Goal: Task Accomplishment & Management: Use online tool/utility

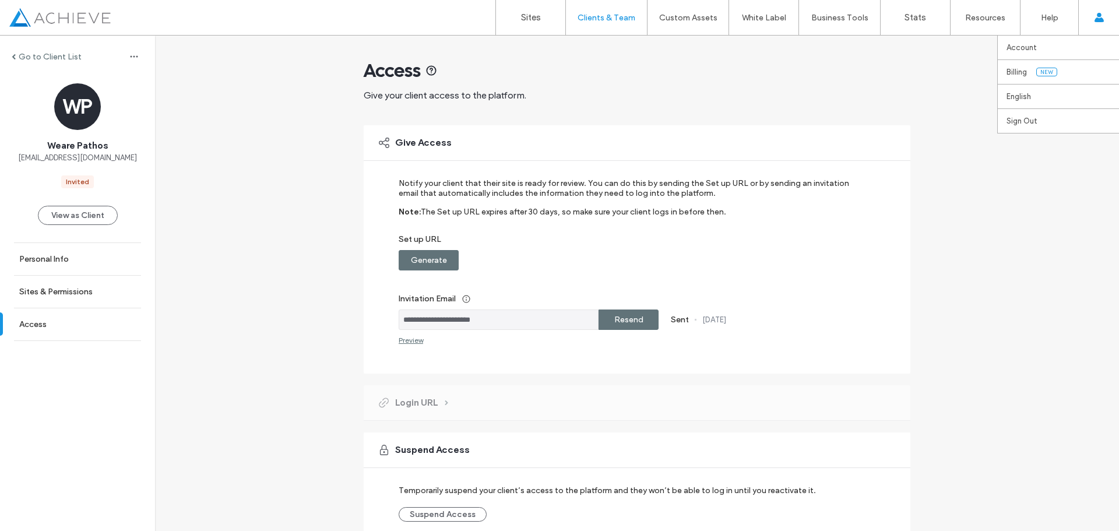
click at [1098, 17] on icon at bounding box center [1098, 17] width 9 height 9
click at [522, 11] on link "Sites" at bounding box center [530, 17] width 69 height 35
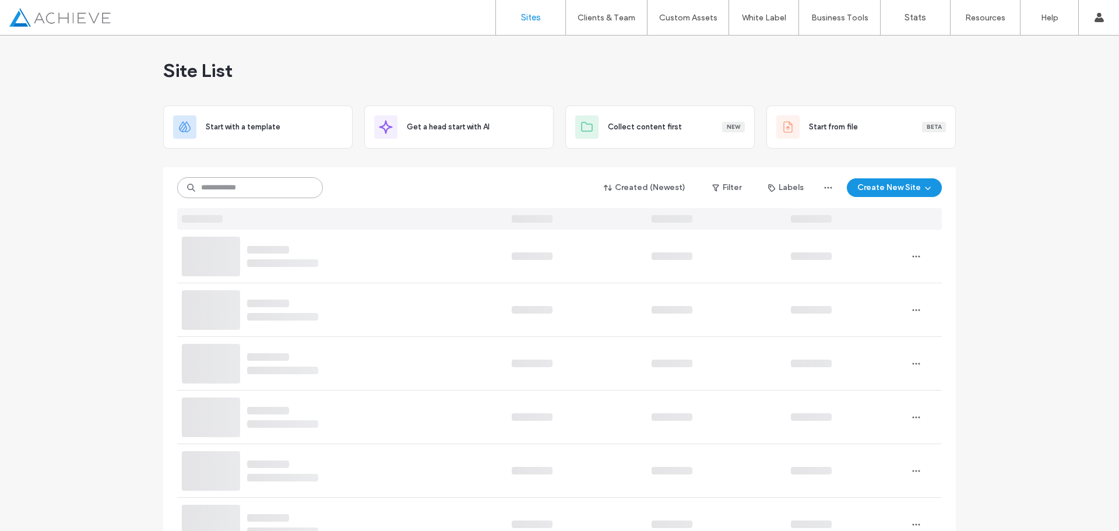
click at [214, 185] on input at bounding box center [250, 187] width 146 height 21
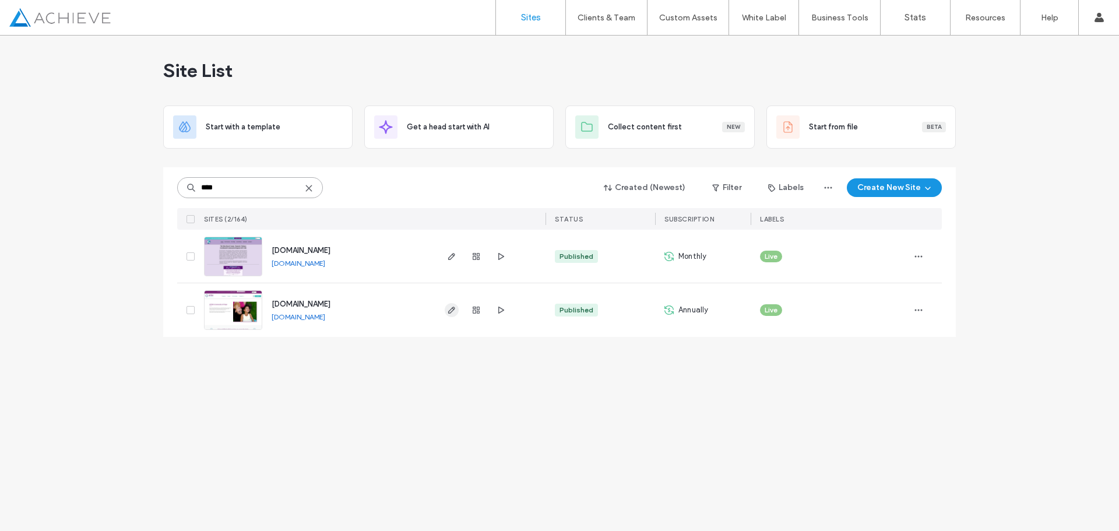
type input "****"
click at [449, 310] on icon "button" at bounding box center [451, 309] width 9 height 9
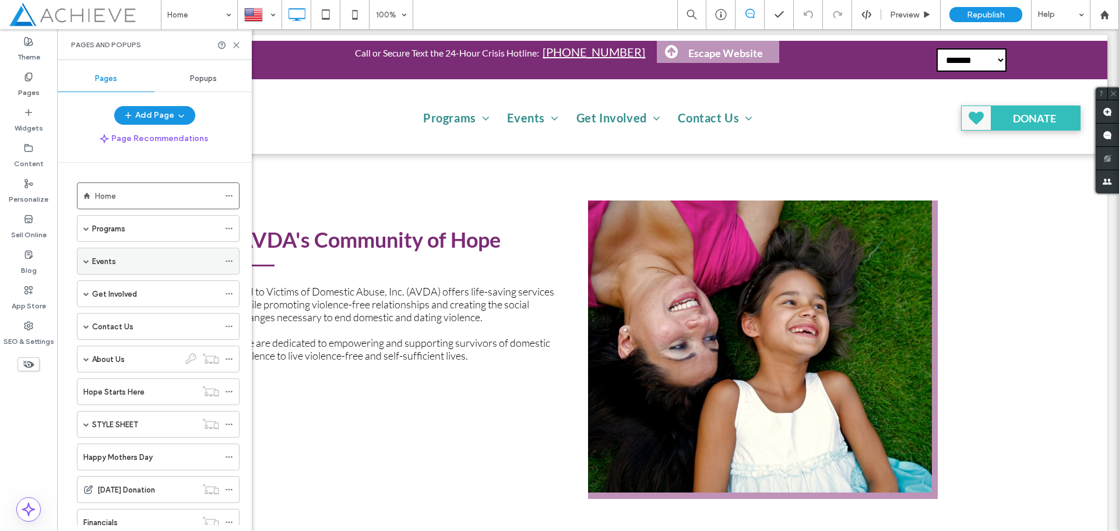
click at [93, 263] on label "Events" at bounding box center [104, 261] width 24 height 20
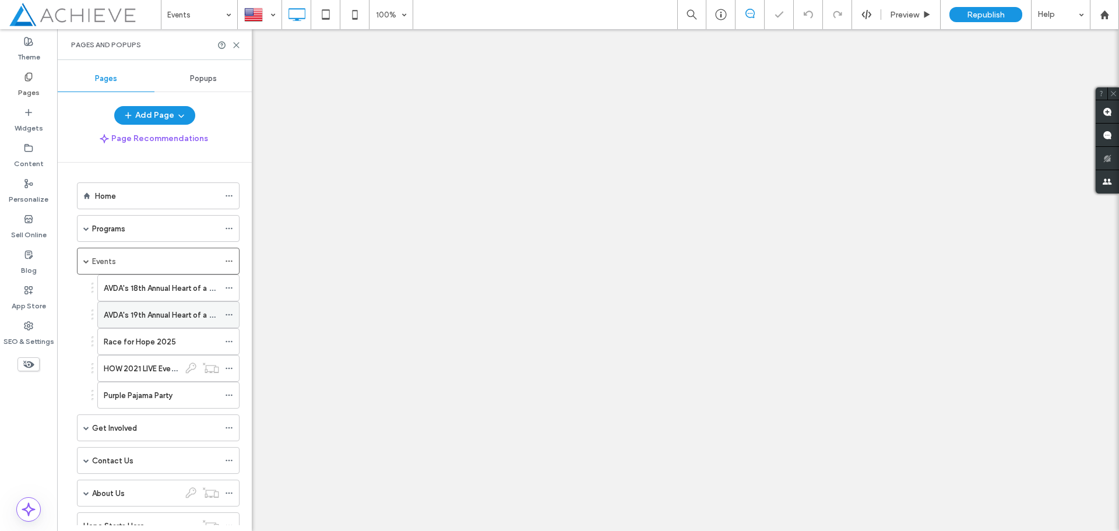
click at [175, 313] on label "AVDA's 19th Annual Heart of a Woman Luncheon" at bounding box center [187, 315] width 166 height 20
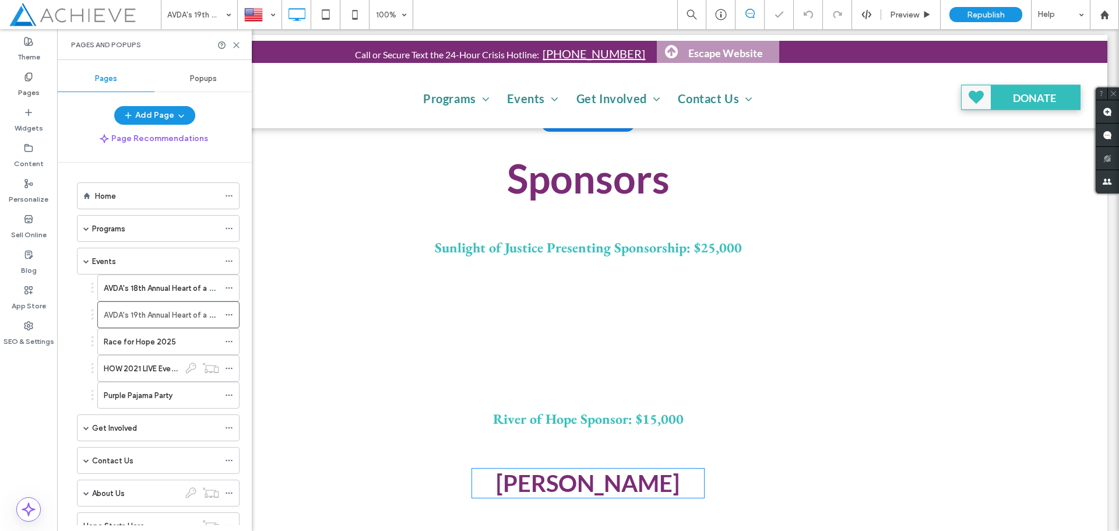
scroll to position [441, 0]
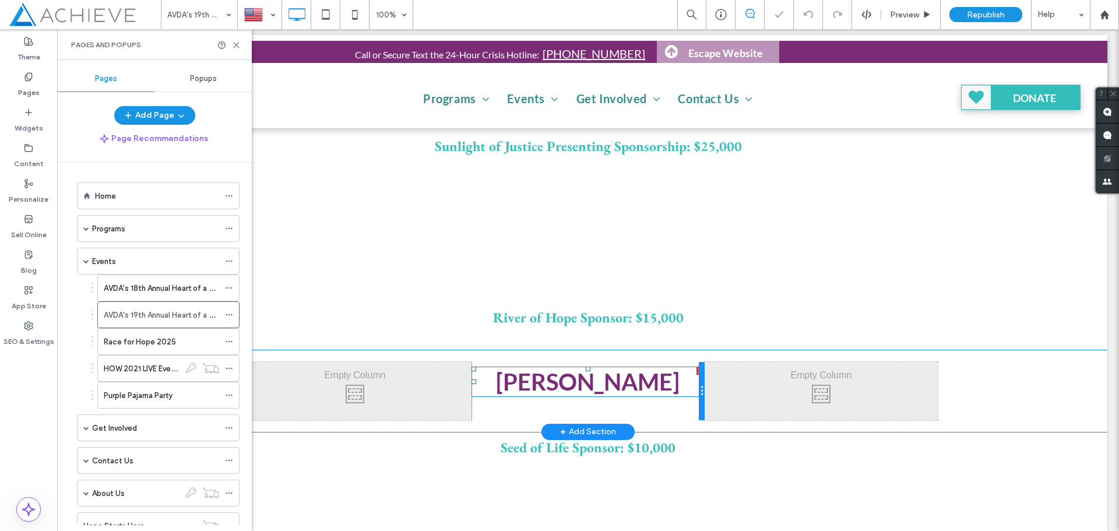
type input "**********"
click at [696, 370] on div at bounding box center [700, 371] width 8 height 8
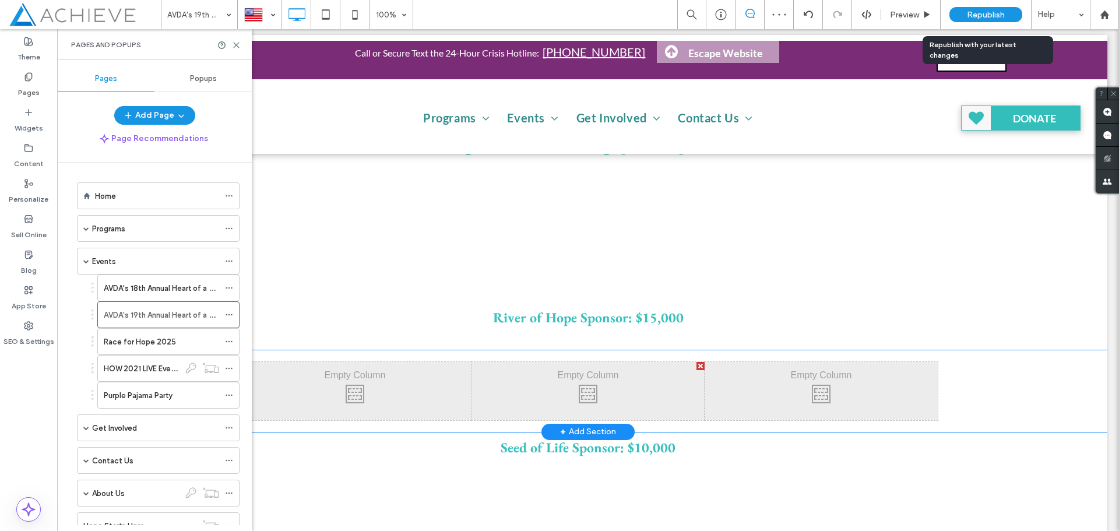
scroll to position [466, 0]
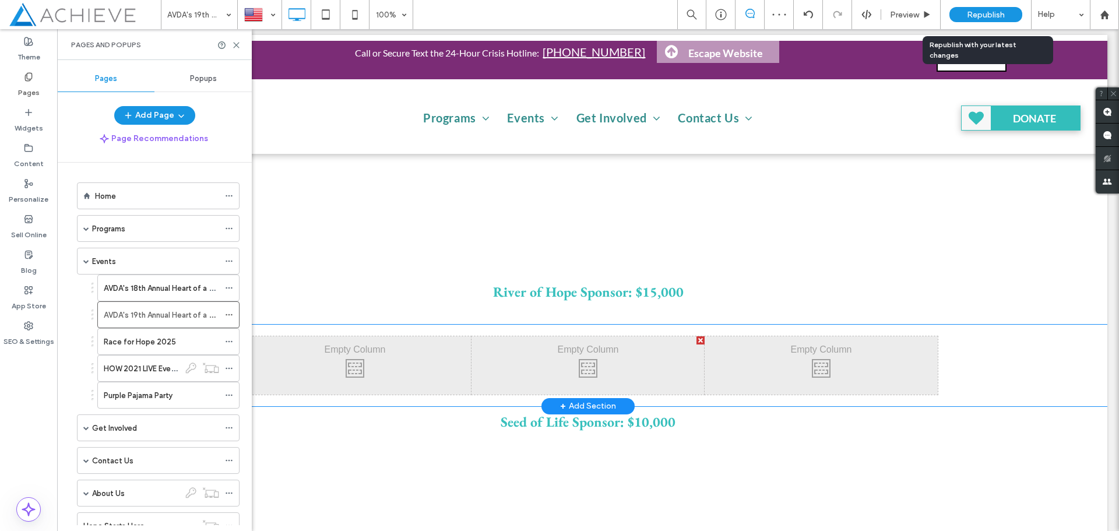
click at [979, 16] on span "Republish" at bounding box center [986, 15] width 38 height 10
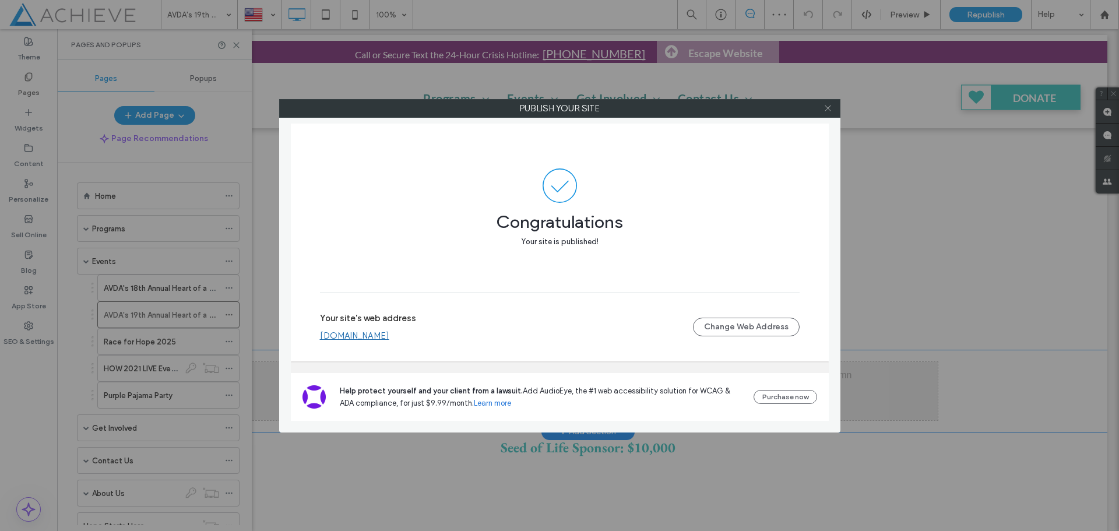
click at [827, 104] on icon at bounding box center [827, 108] width 9 height 9
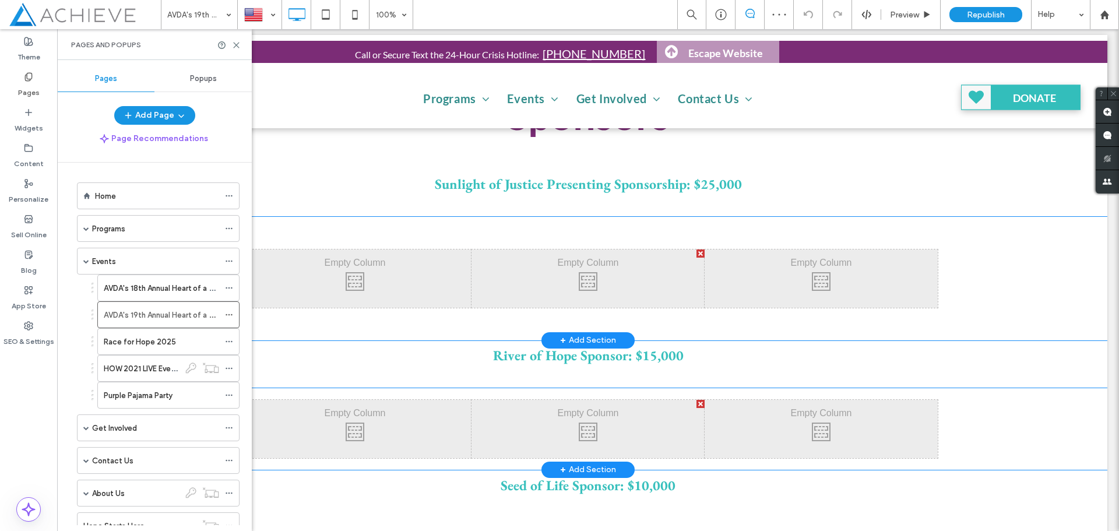
scroll to position [408, 0]
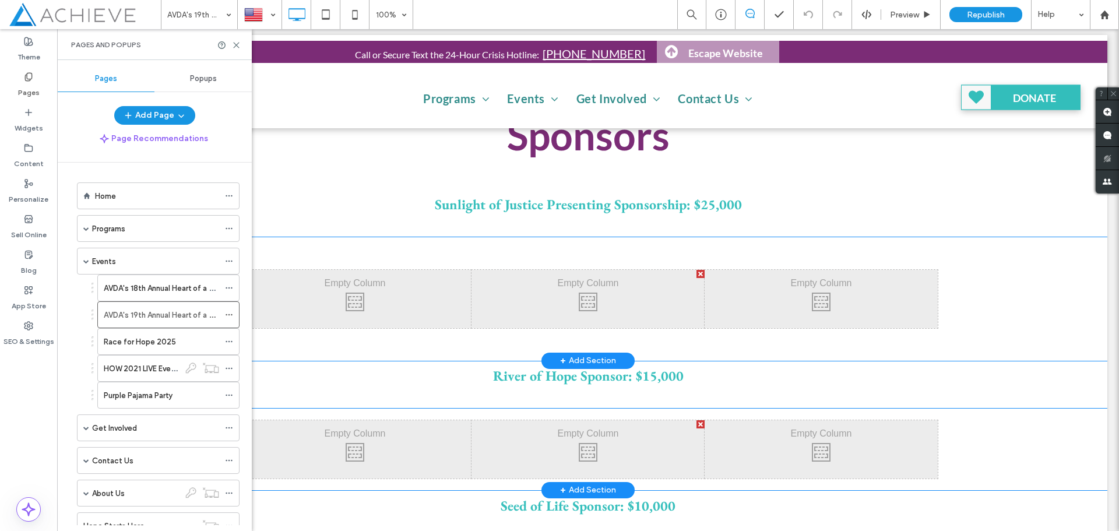
click at [597, 288] on div "Click To Paste" at bounding box center [587, 299] width 233 height 58
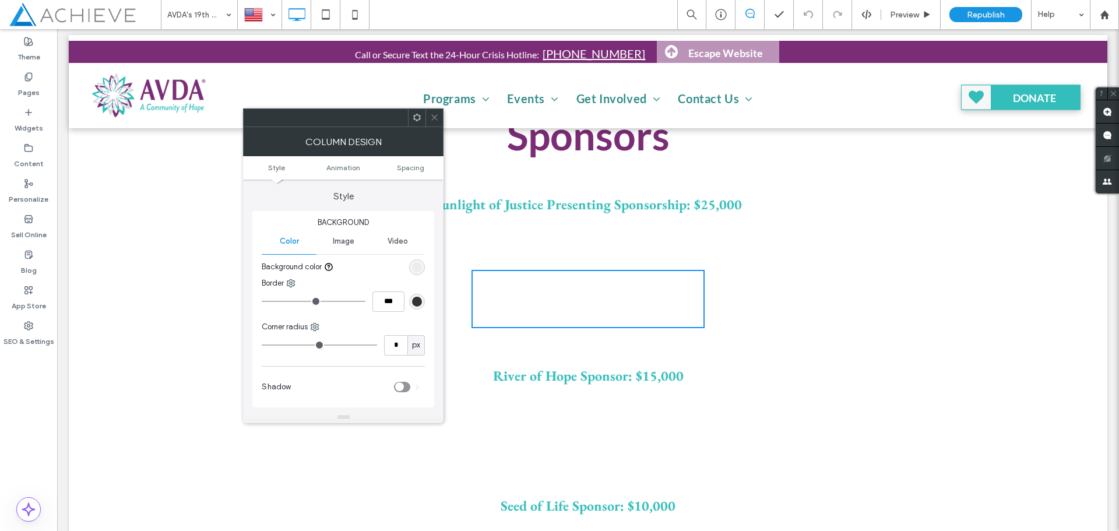
click at [432, 115] on icon at bounding box center [434, 117] width 9 height 9
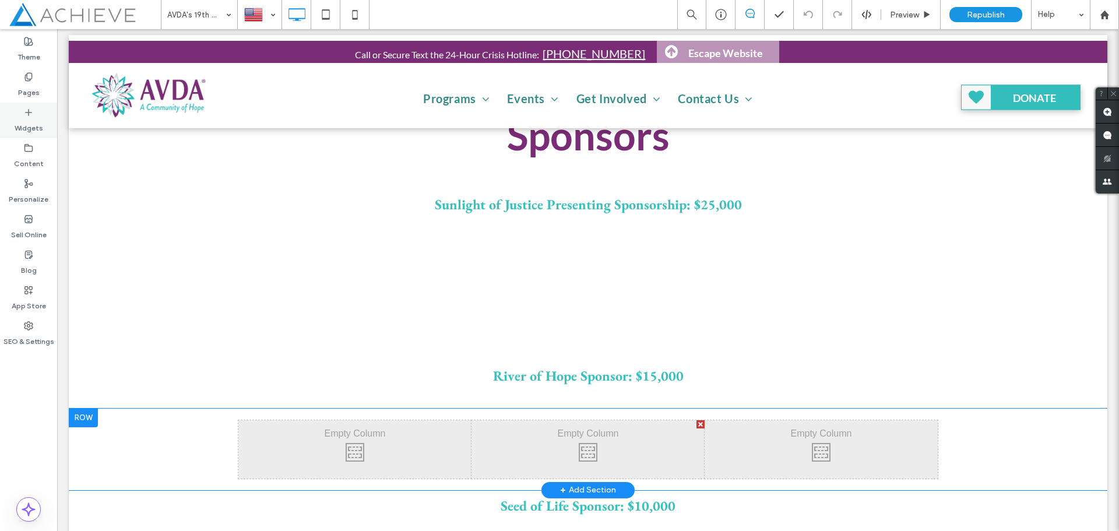
click at [29, 116] on icon at bounding box center [28, 112] width 9 height 9
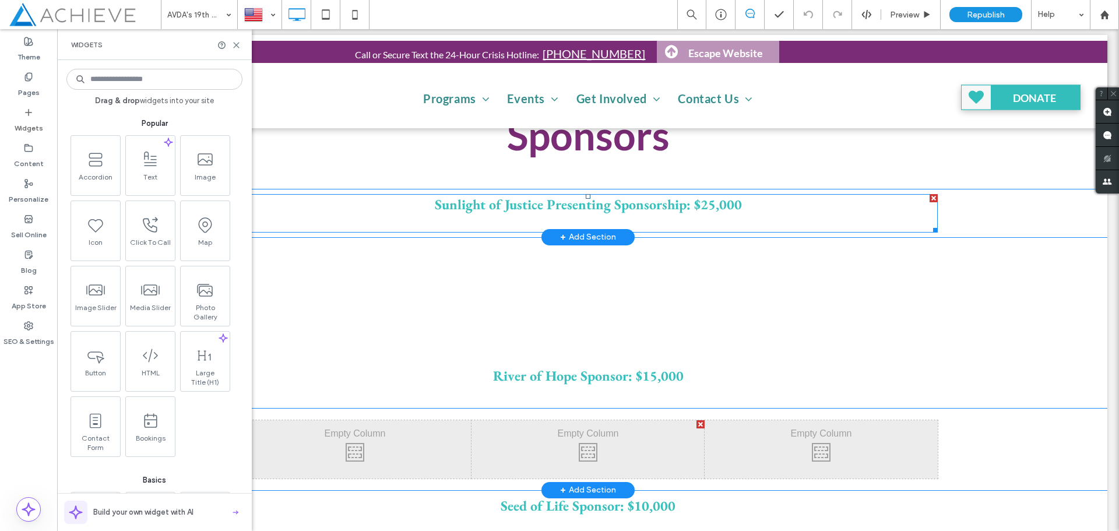
click at [712, 204] on span "Sunlight of Justice Presenting Sponsorship: $25,000" at bounding box center [588, 204] width 307 height 18
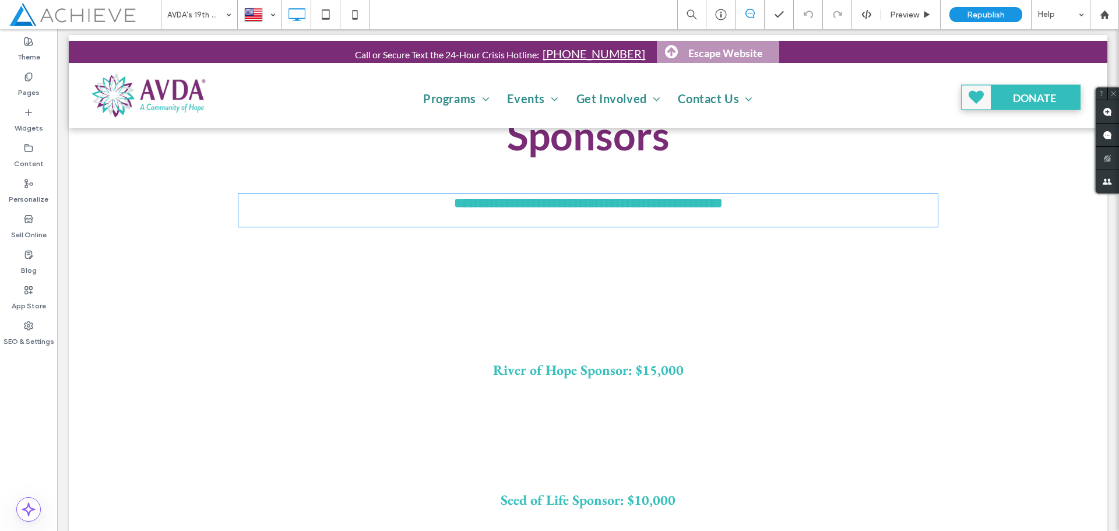
type input "**********"
type input "**"
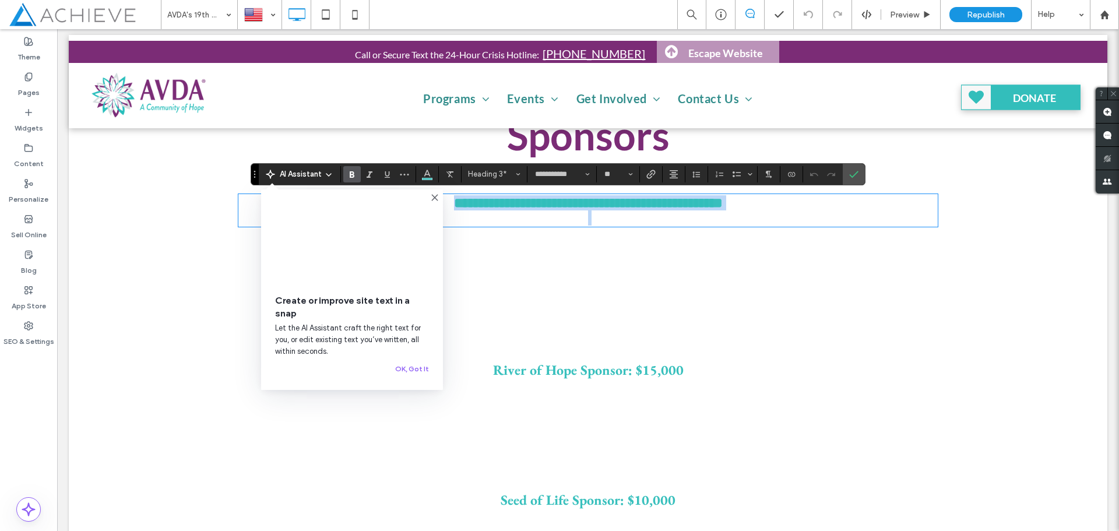
click at [744, 202] on h3 "**********" at bounding box center [587, 202] width 699 height 15
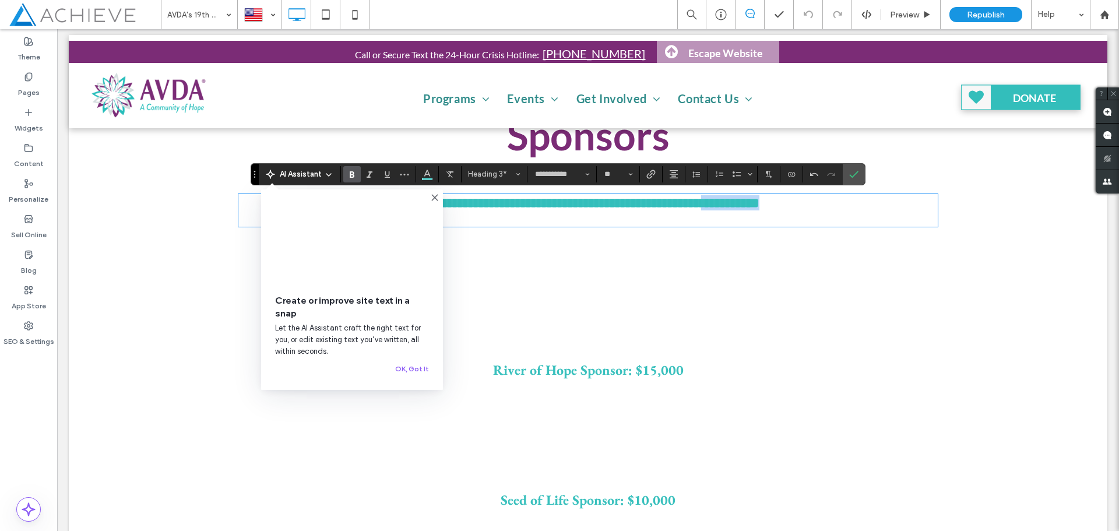
drag, startPoint x: 710, startPoint y: 207, endPoint x: 774, endPoint y: 210, distance: 64.2
click at [774, 210] on h3 "**********" at bounding box center [587, 202] width 699 height 15
click at [403, 175] on icon "More" at bounding box center [404, 174] width 9 height 9
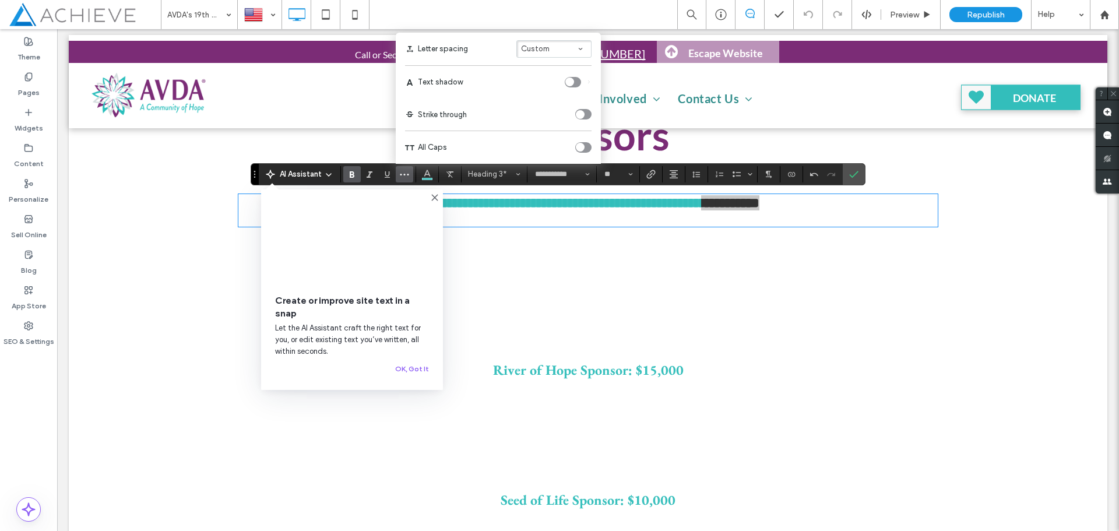
click at [585, 115] on div "toggle" at bounding box center [583, 114] width 16 height 10
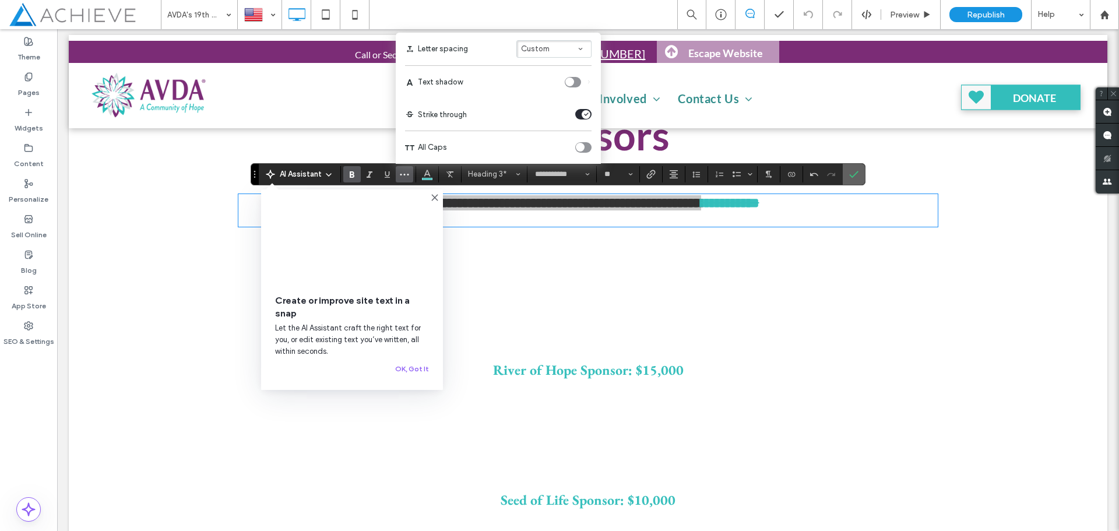
click at [855, 172] on icon "Confirm" at bounding box center [853, 174] width 9 height 9
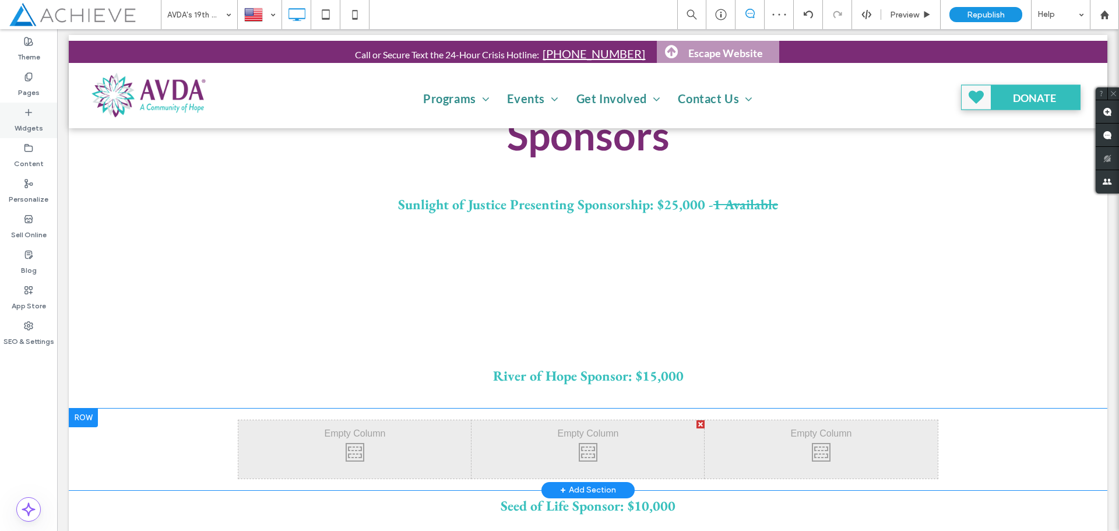
click at [24, 121] on label "Widgets" at bounding box center [29, 125] width 29 height 16
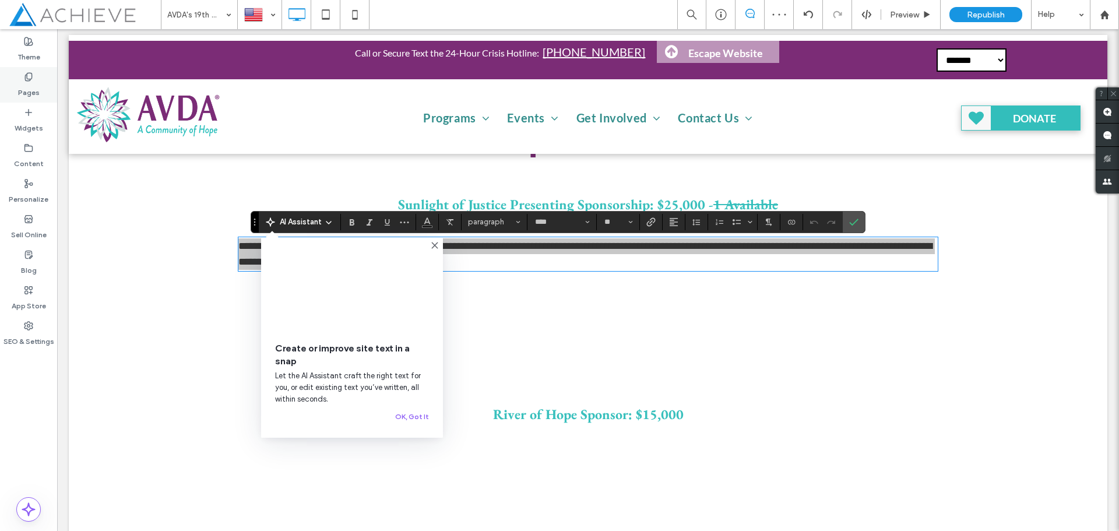
click at [19, 77] on div "Pages" at bounding box center [28, 85] width 57 height 36
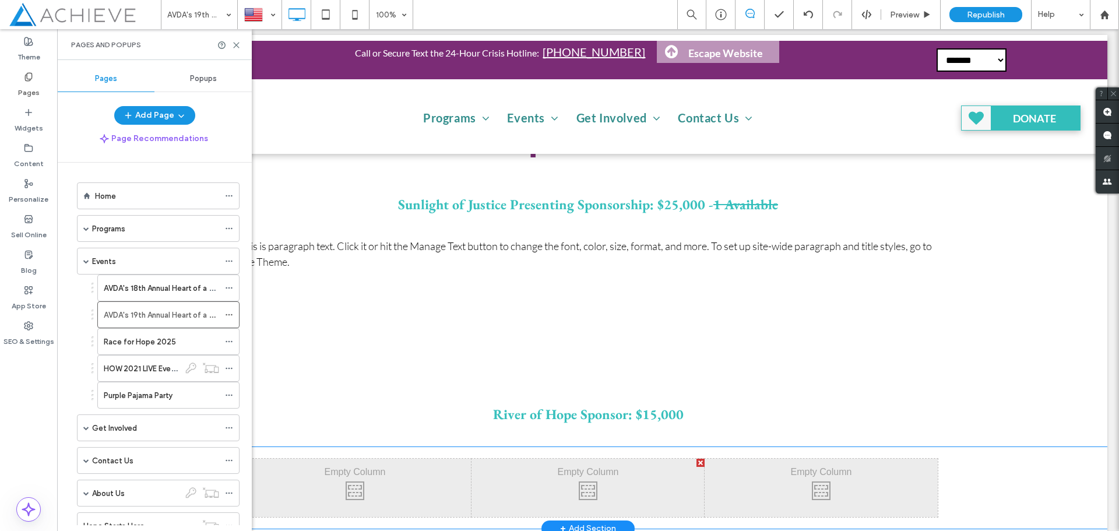
click at [163, 280] on div "AVDA's 18th Annual Heart of a Woman Luncheon" at bounding box center [161, 288] width 115 height 26
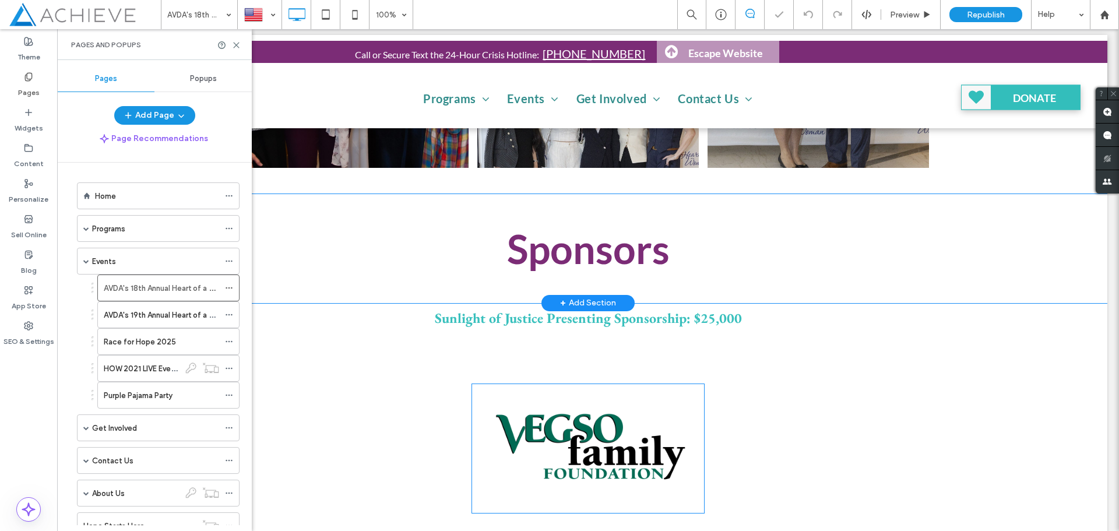
scroll to position [1082, 0]
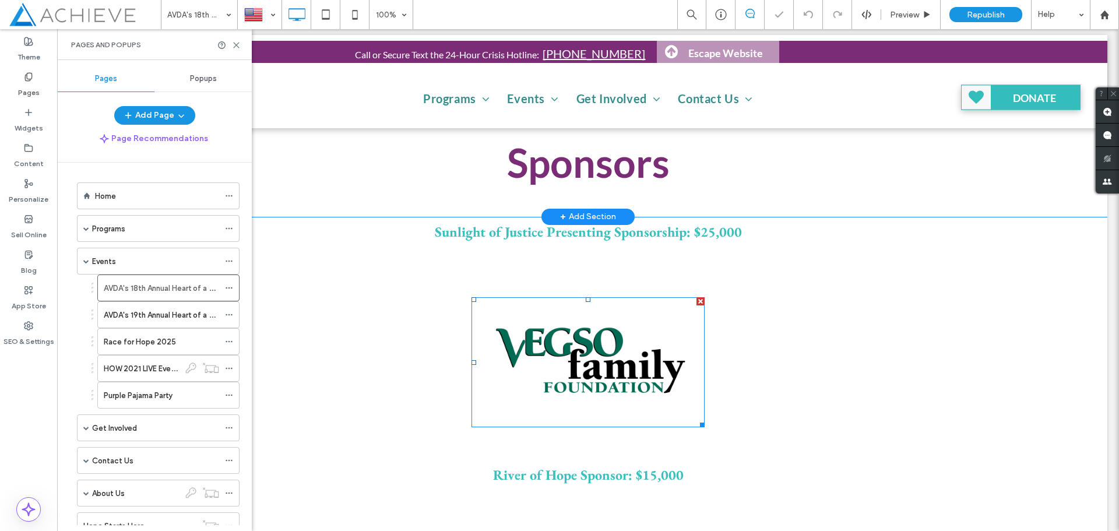
type input "**********"
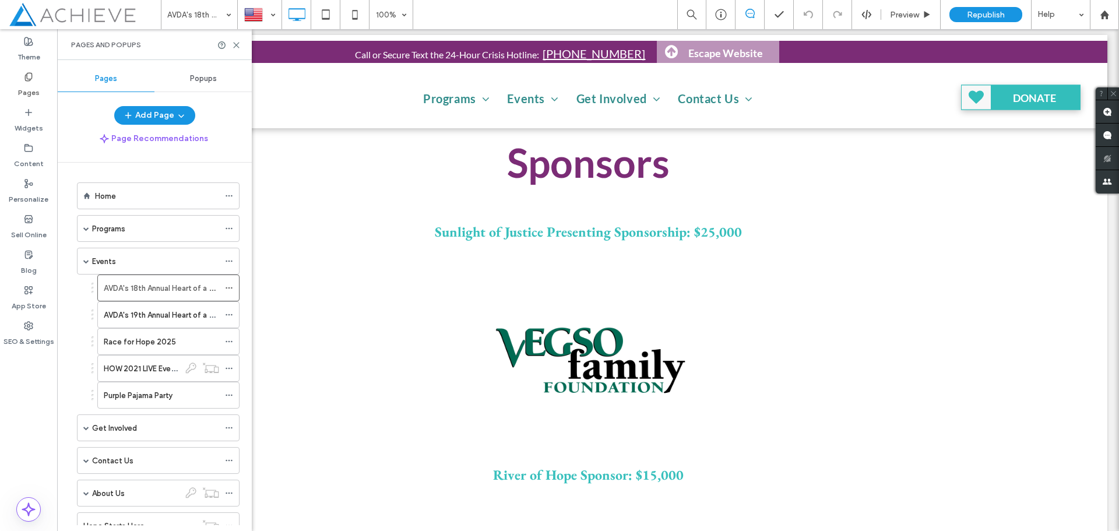
click at [236, 50] on div "Pages and Popups" at bounding box center [154, 44] width 195 height 31
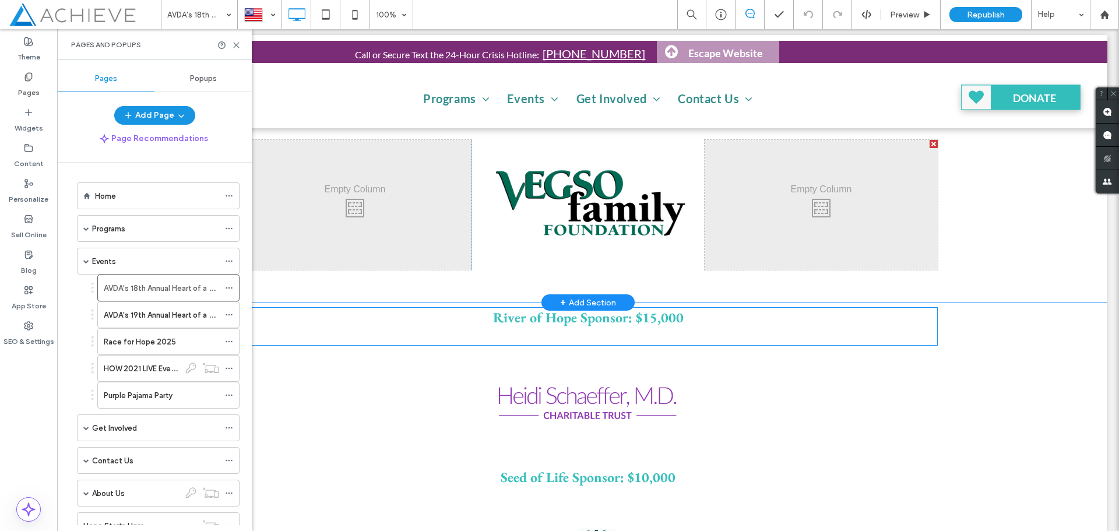
scroll to position [1315, 0]
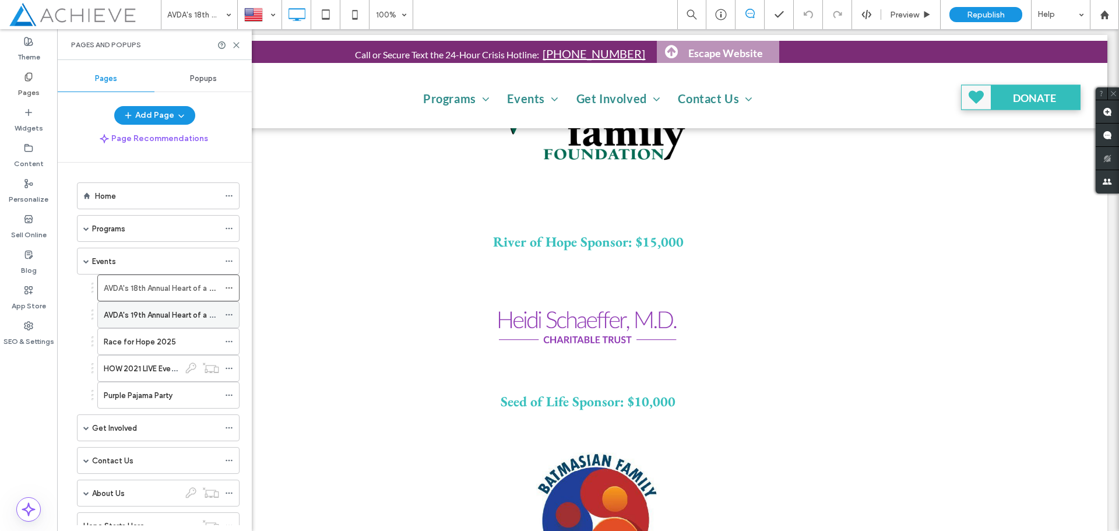
click at [123, 311] on label "AVDA's 19th Annual Heart of a Woman Luncheon" at bounding box center [187, 315] width 166 height 20
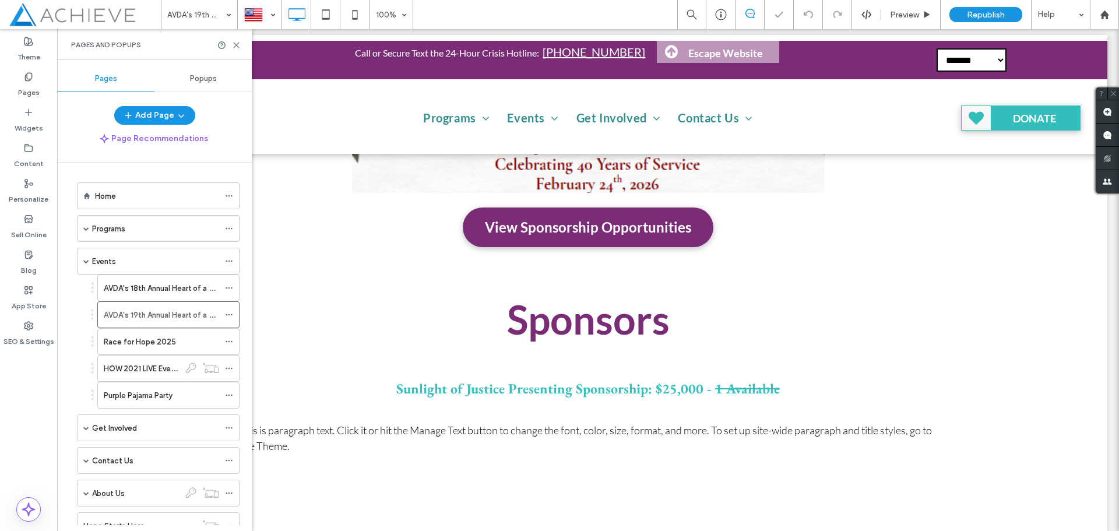
scroll to position [291, 0]
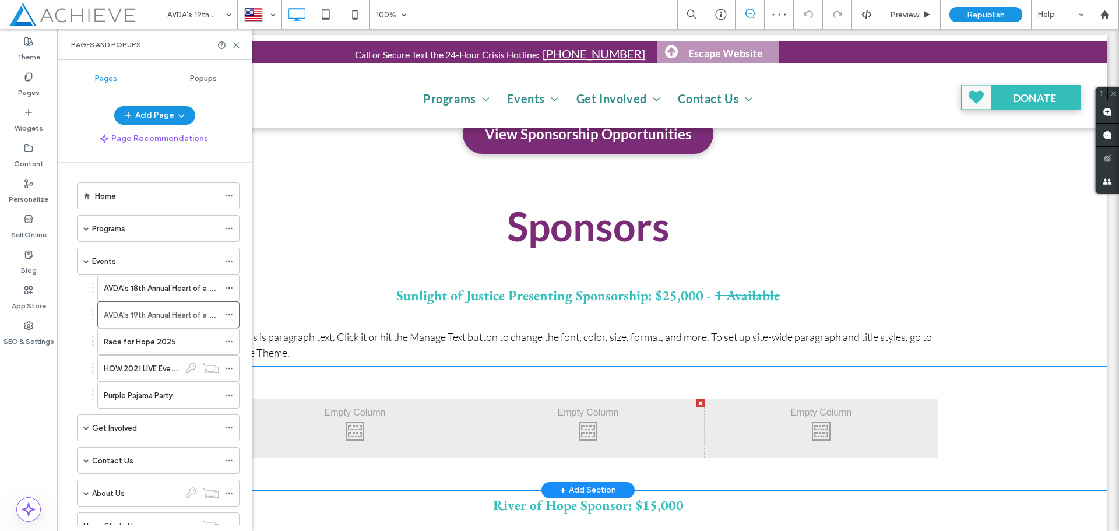
type input "**********"
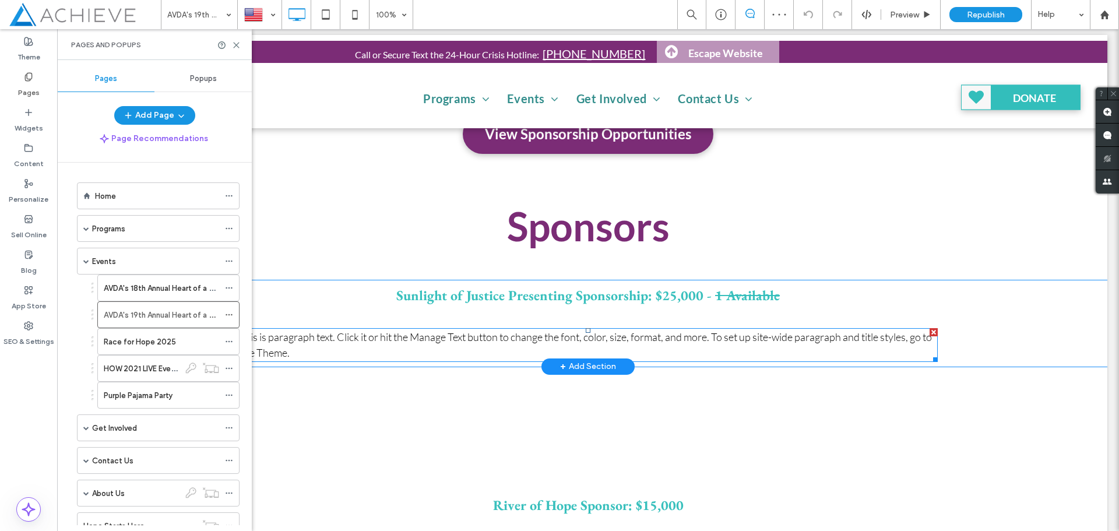
click at [596, 334] on span "This is paragraph text. Click it or hit the Manage Text button to change the fo…" at bounding box center [584, 344] width 693 height 29
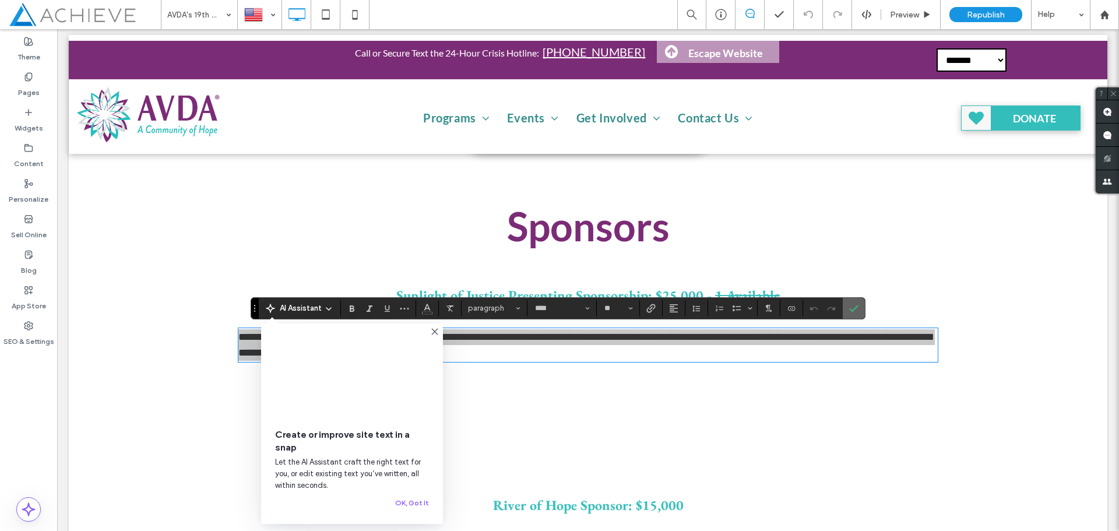
click at [860, 310] on label "Confirm" at bounding box center [853, 308] width 17 height 21
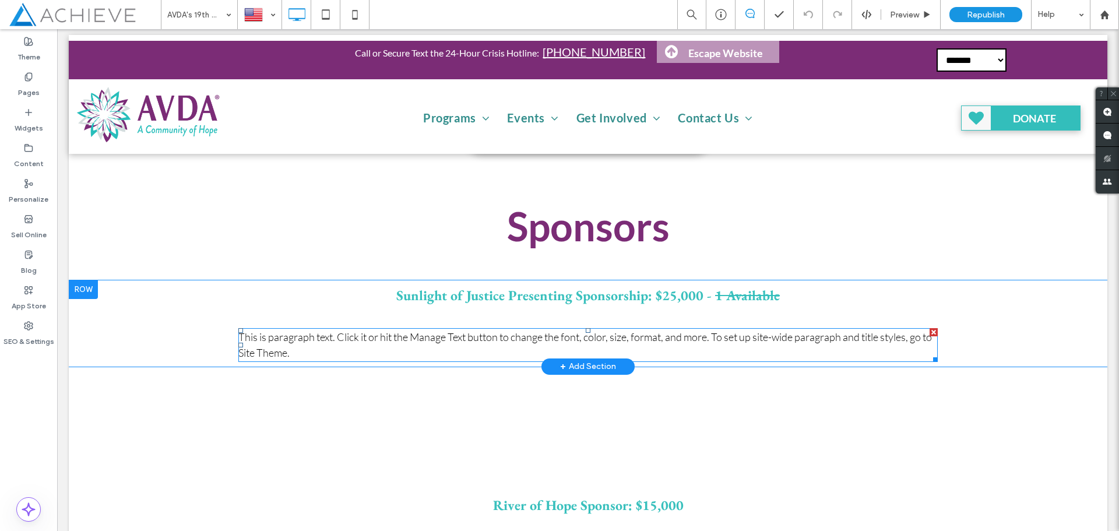
click at [929, 334] on div at bounding box center [933, 332] width 8 height 8
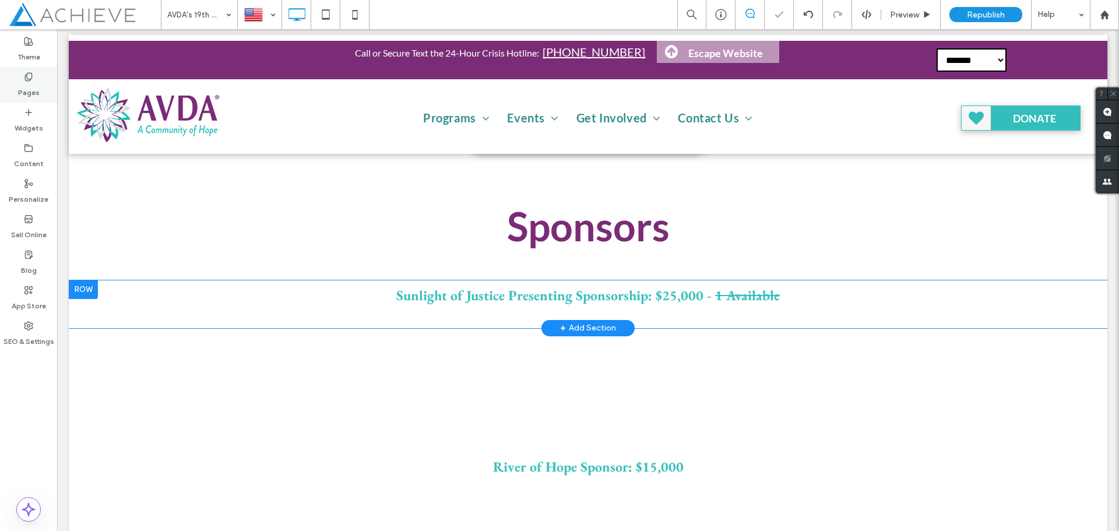
scroll to position [317, 0]
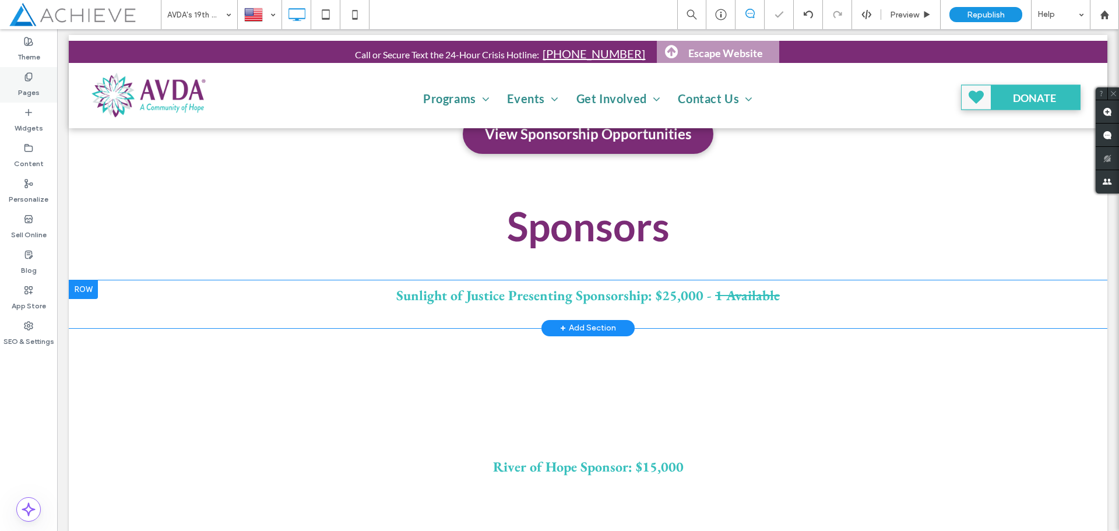
click at [30, 90] on label "Pages" at bounding box center [29, 90] width 22 height 16
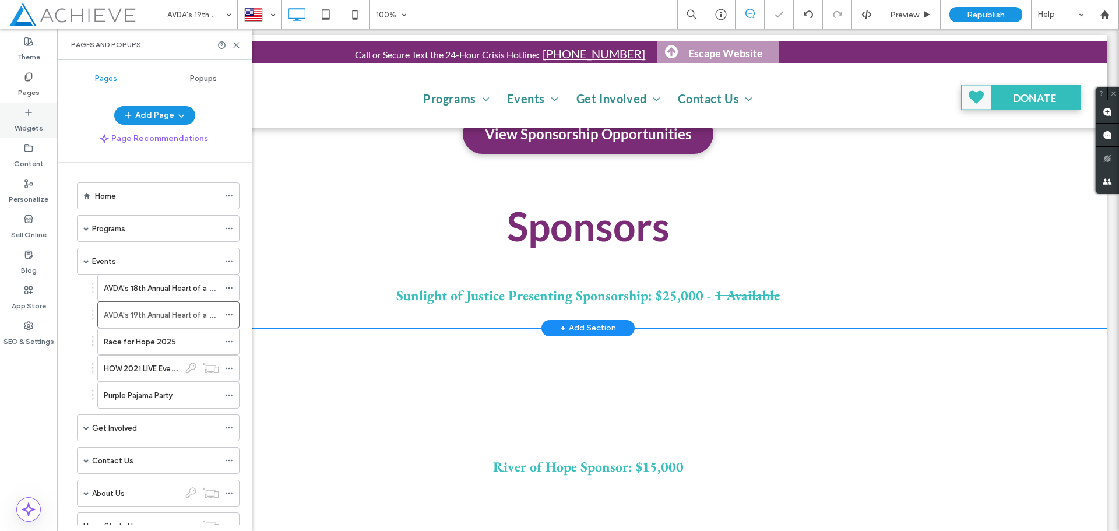
click at [25, 124] on label "Widgets" at bounding box center [29, 125] width 29 height 16
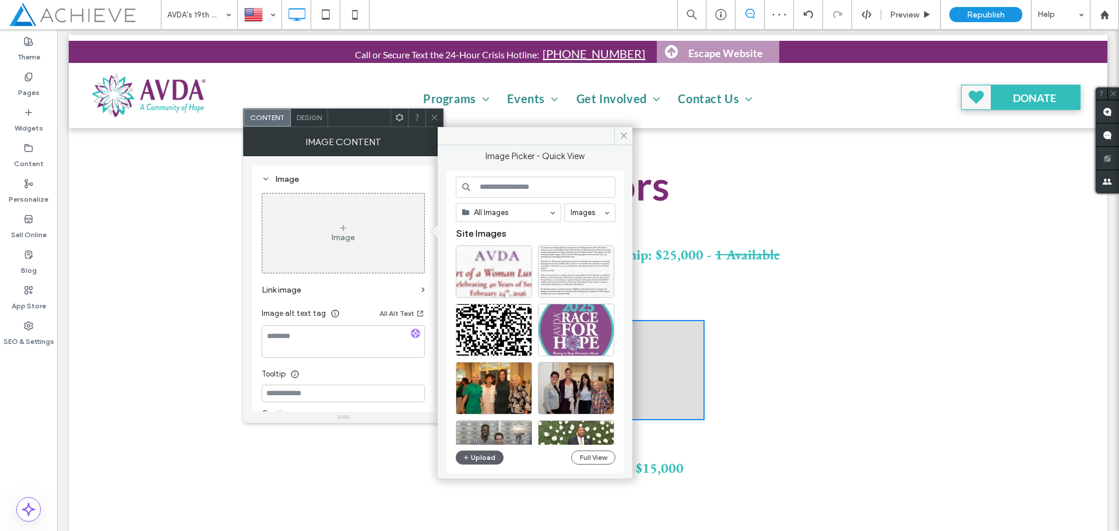
scroll to position [291, 0]
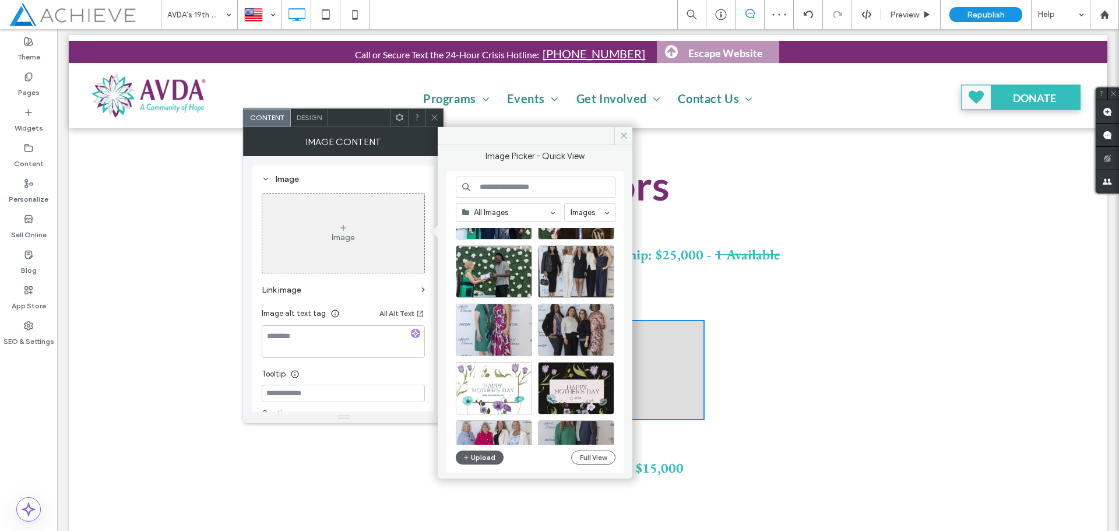
click at [504, 186] on input at bounding box center [536, 187] width 160 height 21
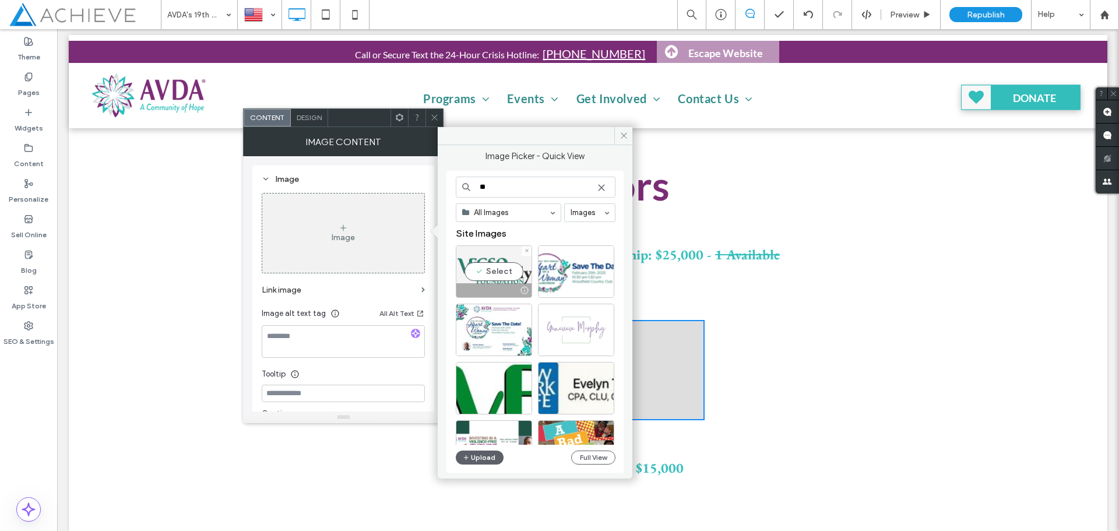
type input "**"
click at [508, 268] on div "Select" at bounding box center [494, 271] width 76 height 52
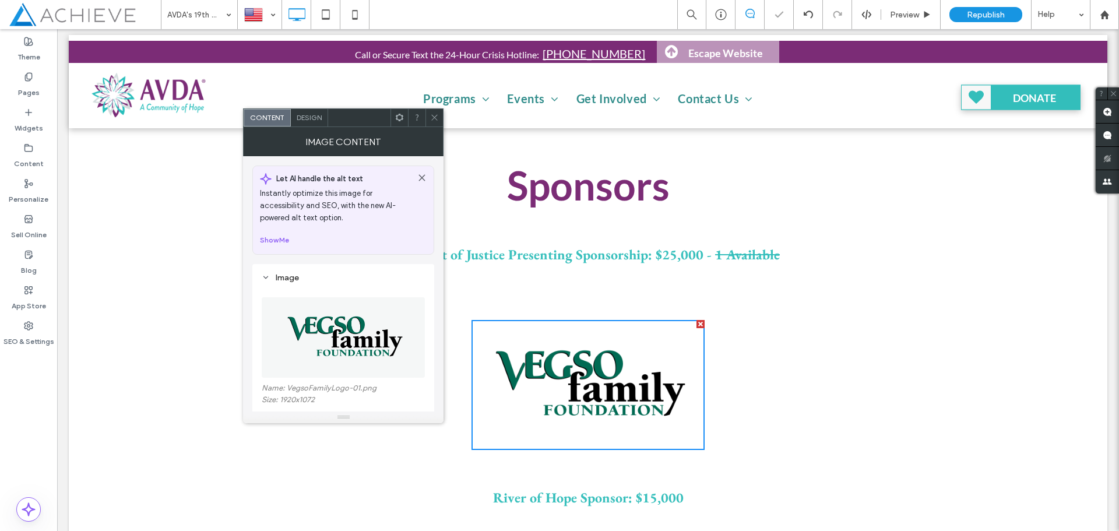
click at [435, 121] on icon at bounding box center [434, 117] width 9 height 9
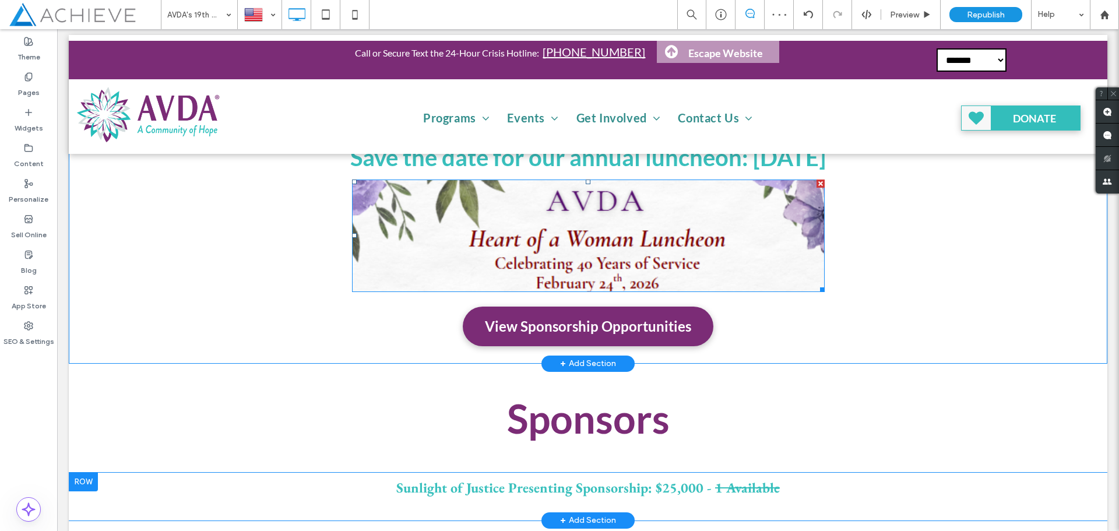
scroll to position [0, 0]
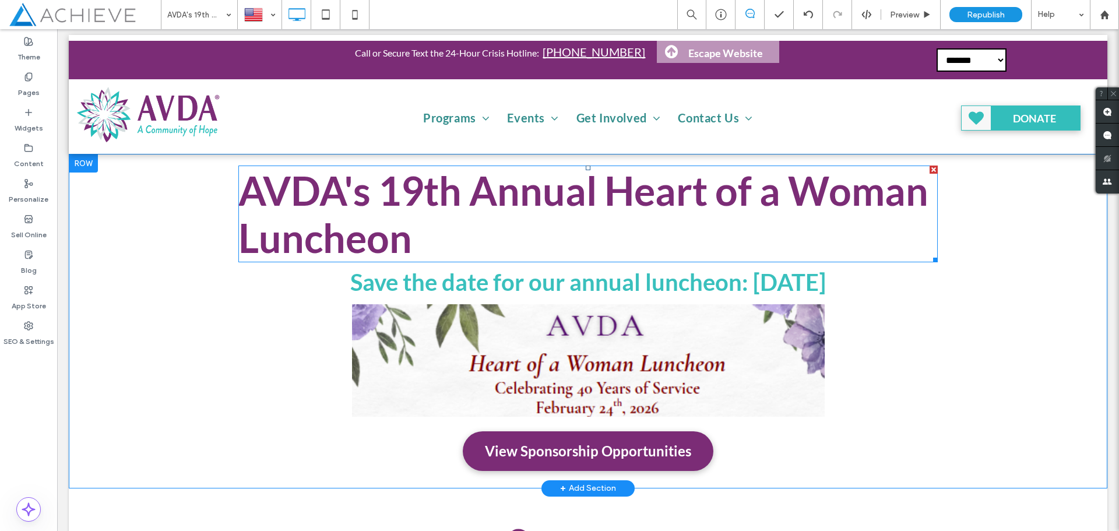
click at [396, 206] on span "AVDA's 19th Annual Heart of a Woman Luncheon" at bounding box center [583, 214] width 690 height 94
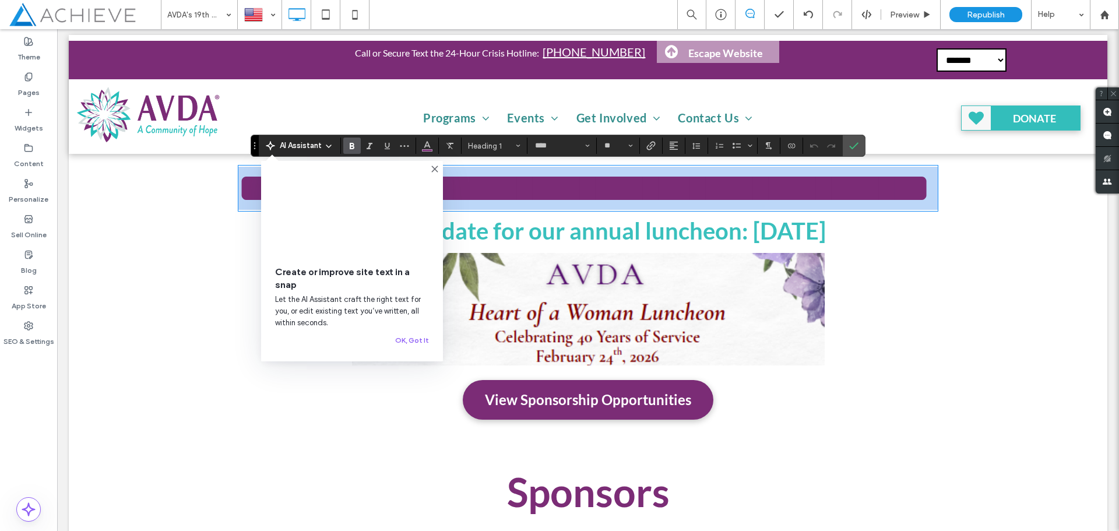
click at [583, 210] on h1 "**********" at bounding box center [587, 188] width 699 height 43
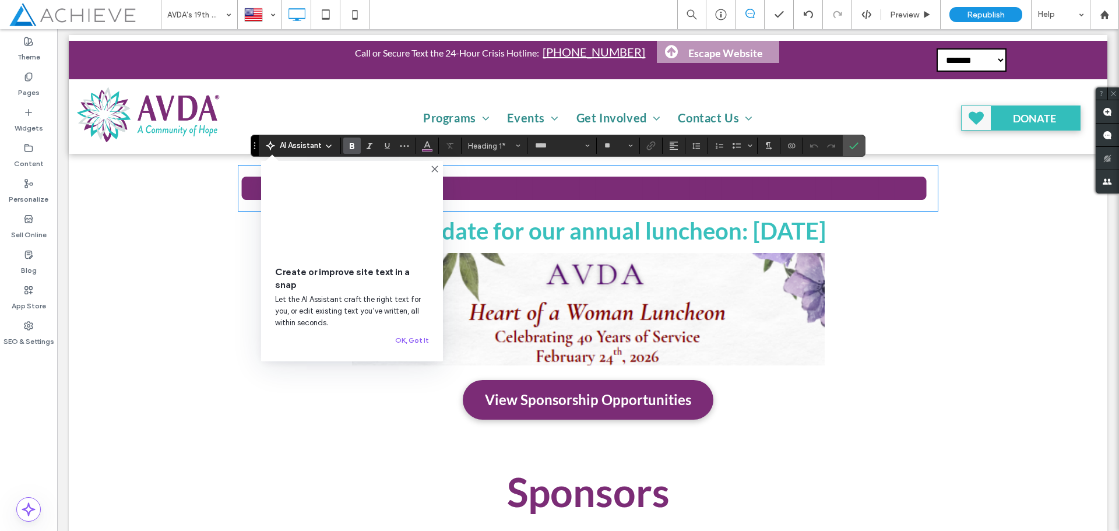
click at [435, 167] on icon at bounding box center [434, 168] width 9 height 9
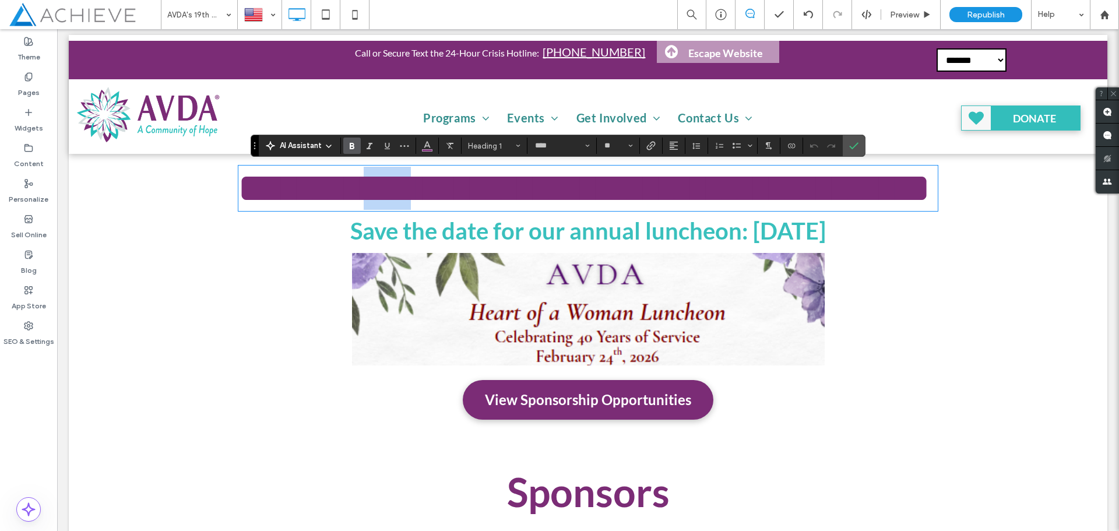
drag, startPoint x: 456, startPoint y: 203, endPoint x: 401, endPoint y: 201, distance: 55.4
click at [401, 201] on span "**********" at bounding box center [583, 187] width 691 height 39
drag, startPoint x: 505, startPoint y: 195, endPoint x: 383, endPoint y: 194, distance: 121.8
click at [383, 194] on span "**********" at bounding box center [544, 187] width 612 height 39
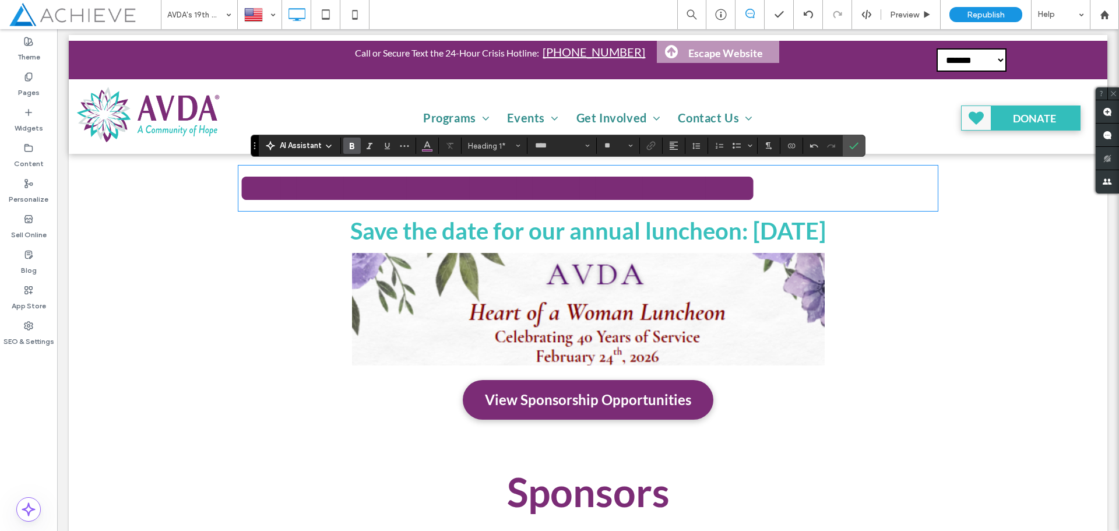
click at [894, 197] on h1 "**********" at bounding box center [587, 188] width 699 height 43
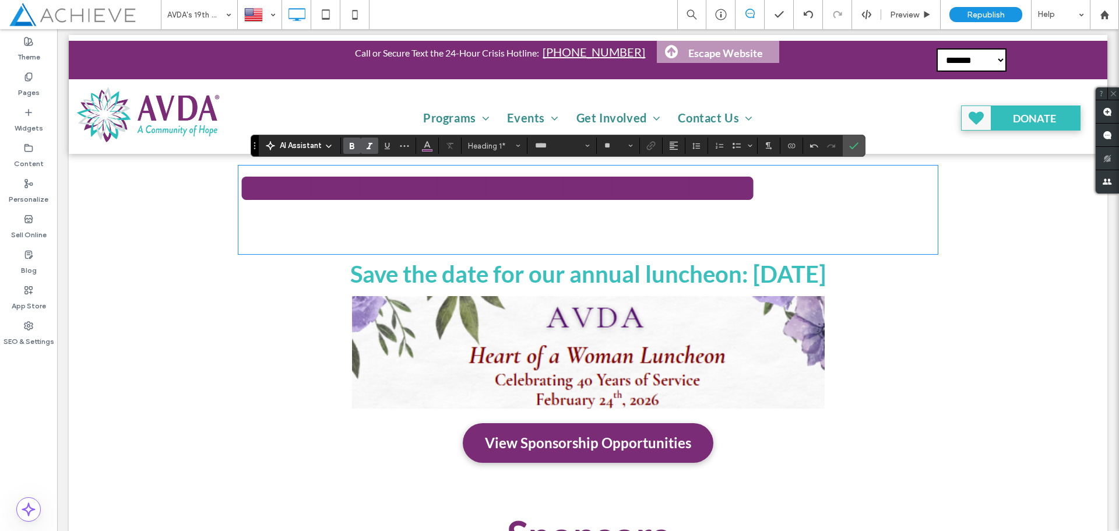
click at [368, 147] on icon "Italic" at bounding box center [369, 145] width 9 height 9
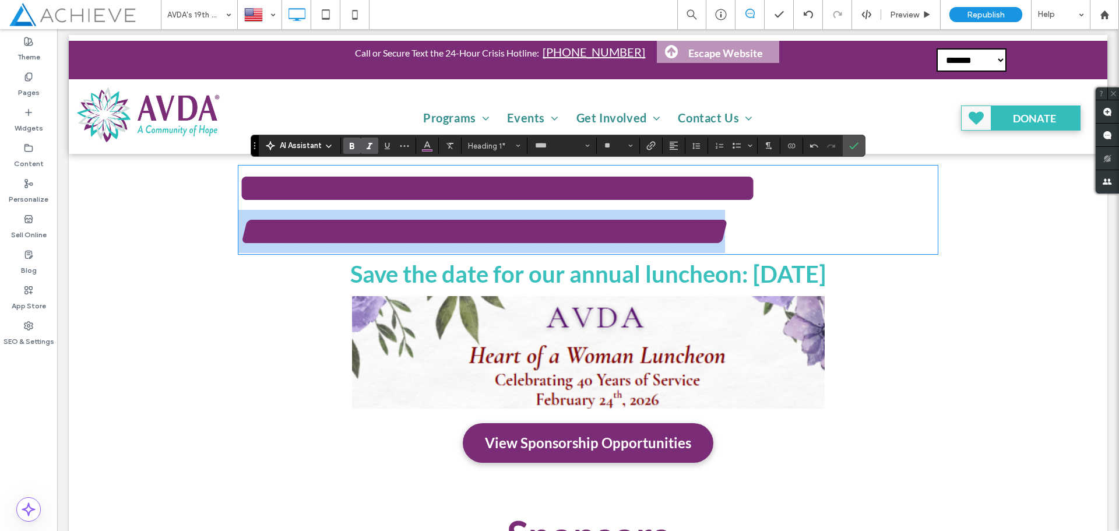
drag, startPoint x: 738, startPoint y: 237, endPoint x: 231, endPoint y: 248, distance: 506.5
click at [231, 248] on div "**********" at bounding box center [588, 317] width 1038 height 326
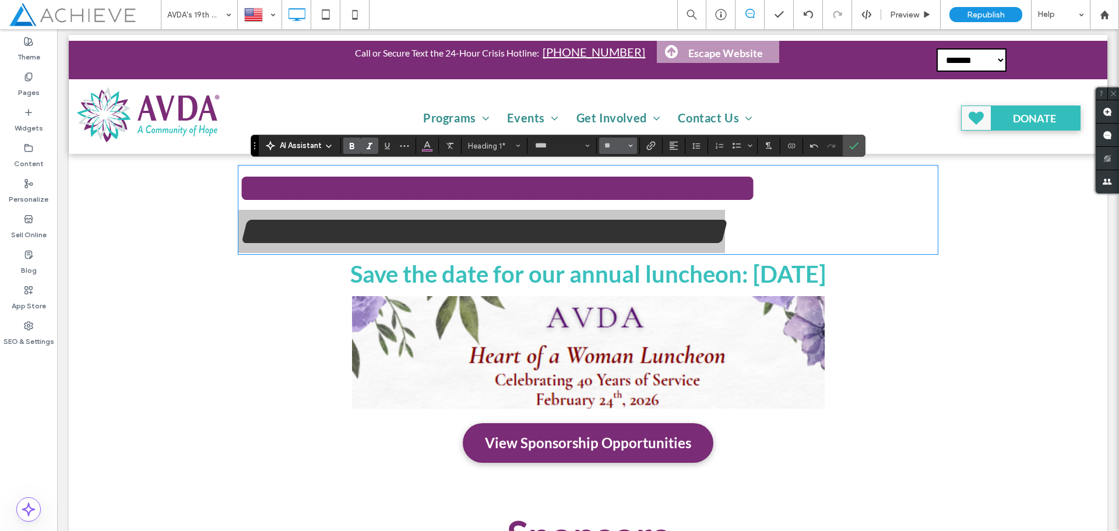
click at [635, 149] on button "**" at bounding box center [618, 146] width 38 height 16
click at [628, 251] on label "30" at bounding box center [617, 253] width 37 height 16
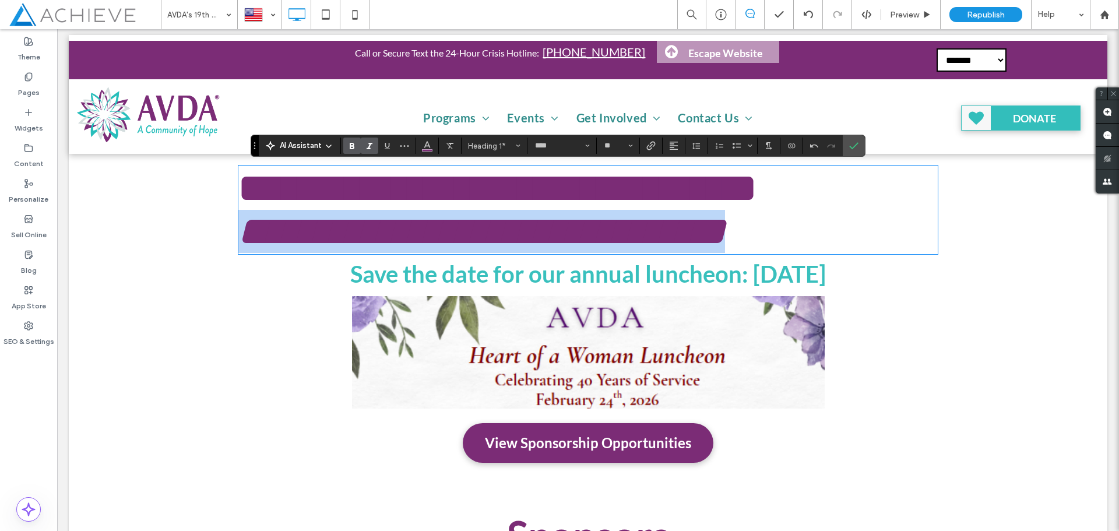
type input "**"
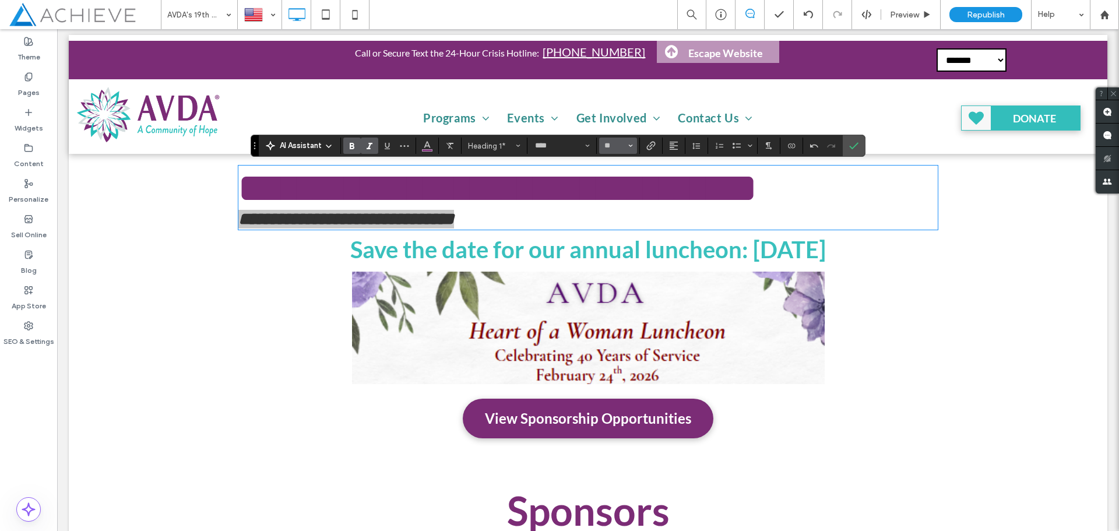
click at [628, 152] on span "Size" at bounding box center [630, 145] width 5 height 15
click at [621, 267] on label "32" at bounding box center [617, 269] width 37 height 16
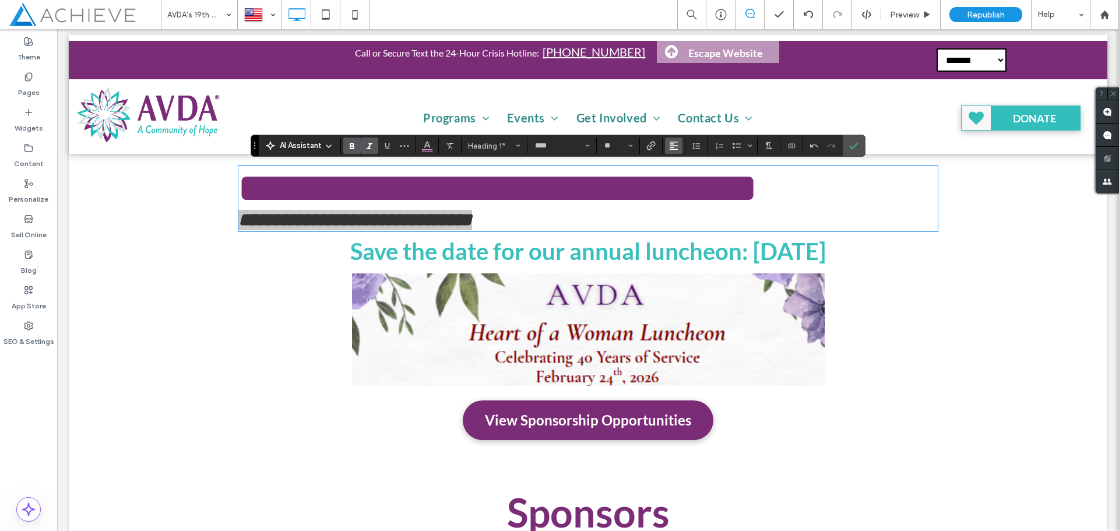
click at [669, 147] on icon "Alignment" at bounding box center [673, 145] width 9 height 9
click at [682, 184] on use "ui.textEditor.alignment.center" at bounding box center [682, 182] width 8 height 8
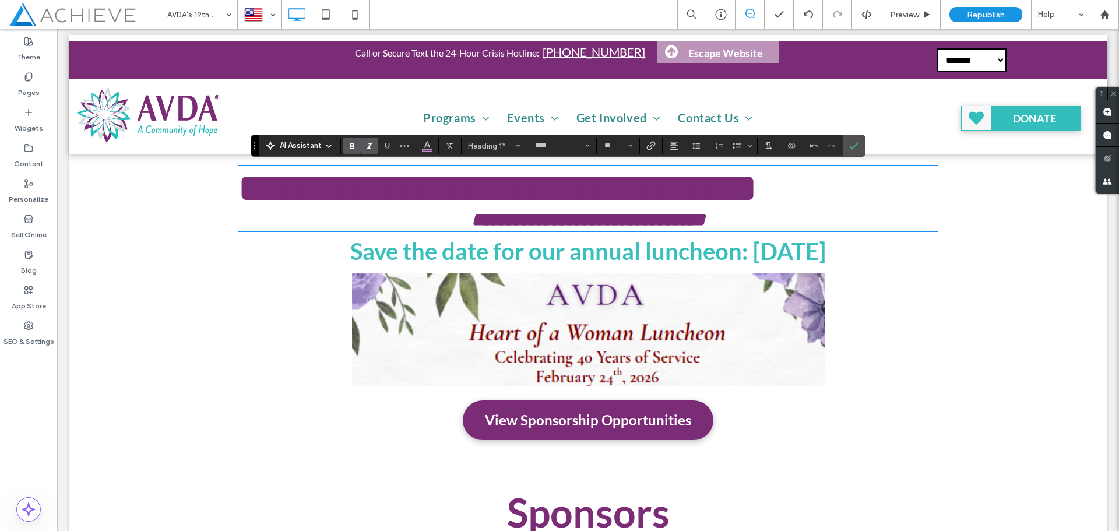
click at [756, 189] on span "**********" at bounding box center [497, 187] width 518 height 39
type input "**"
click at [854, 146] on use "Confirm" at bounding box center [853, 145] width 9 height 7
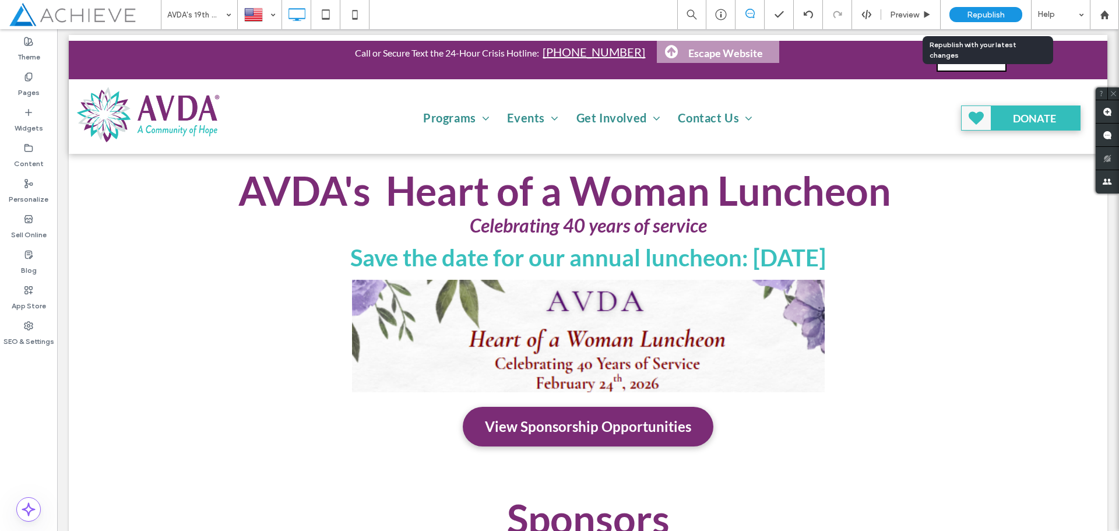
click at [985, 19] on span "Republish" at bounding box center [986, 15] width 38 height 10
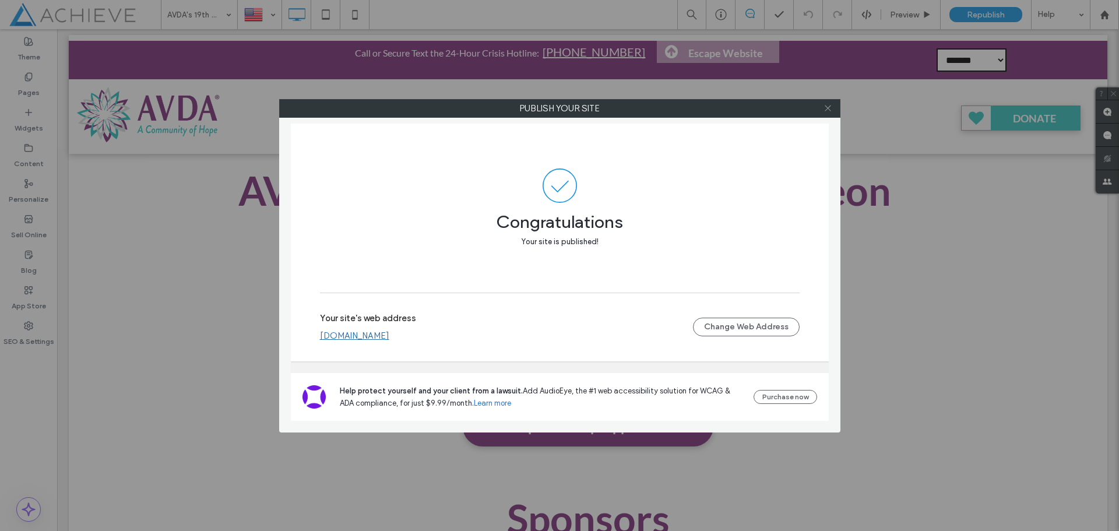
click at [829, 111] on icon at bounding box center [827, 108] width 9 height 9
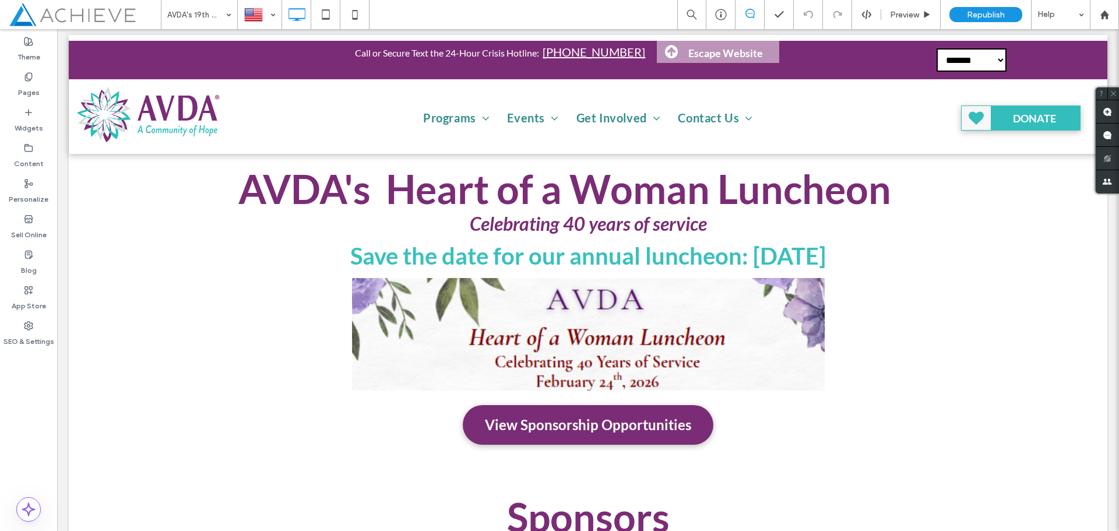
scroll to position [0, 0]
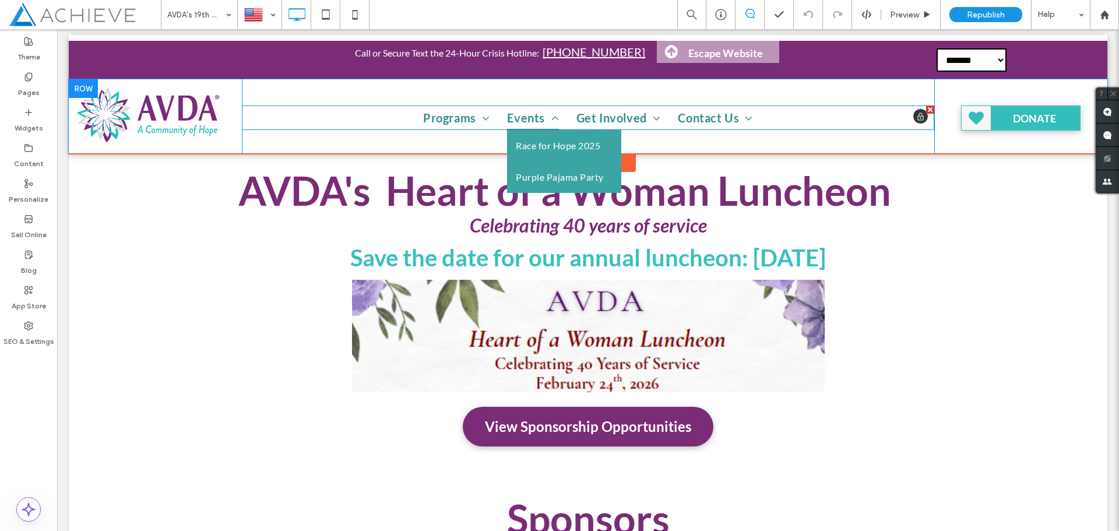
click at [508, 120] on span "Events" at bounding box center [532, 117] width 51 height 24
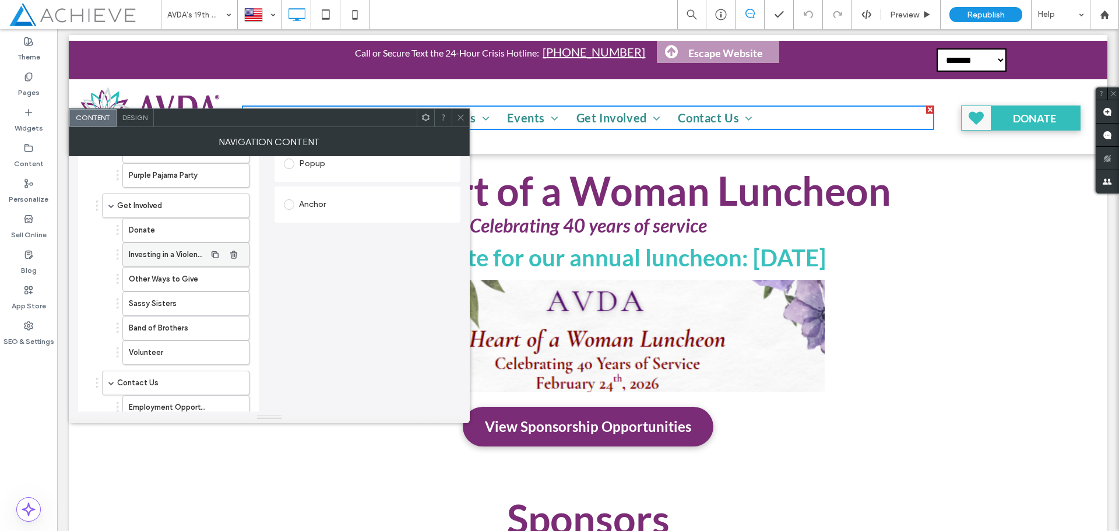
scroll to position [305, 0]
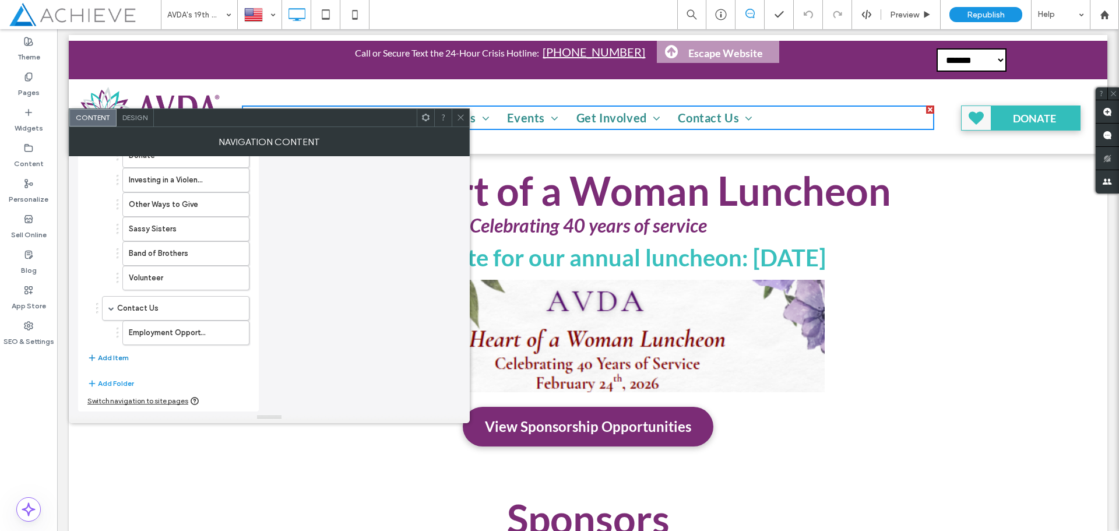
click at [108, 358] on button "Add Item" at bounding box center [107, 358] width 41 height 14
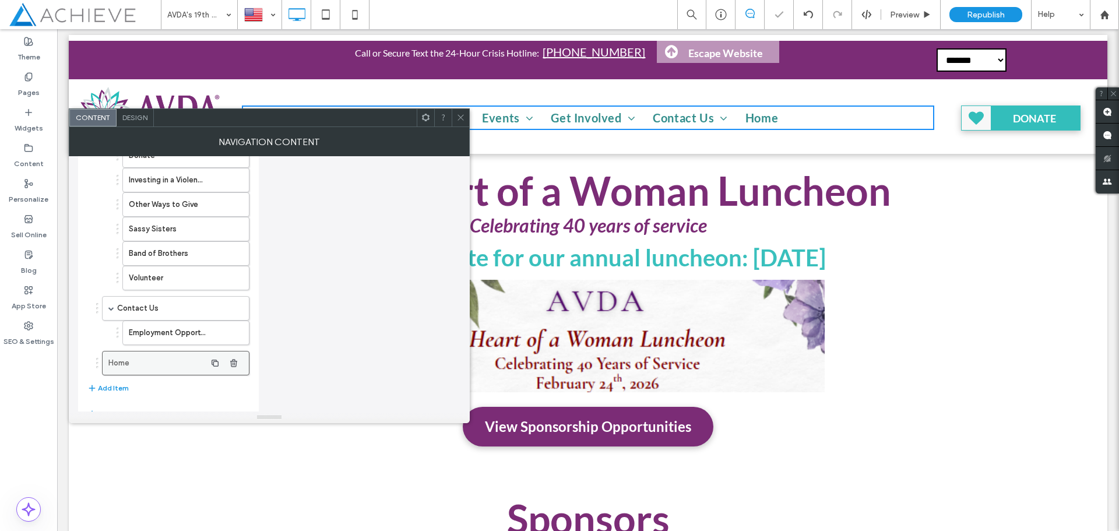
click at [159, 363] on label "Home" at bounding box center [156, 362] width 97 height 23
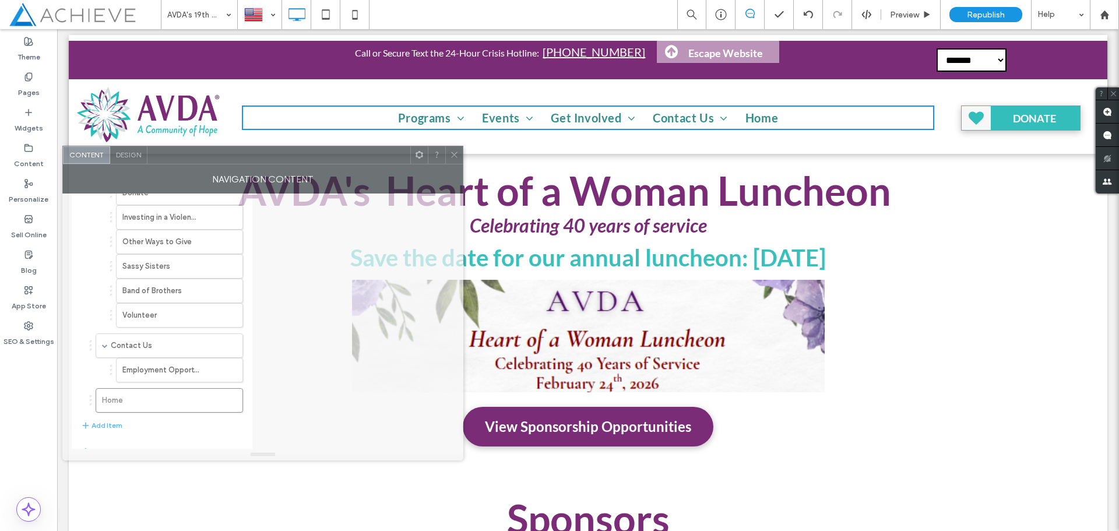
drag, startPoint x: 273, startPoint y: 126, endPoint x: 287, endPoint y: 147, distance: 24.9
click at [287, 147] on div at bounding box center [278, 154] width 263 height 17
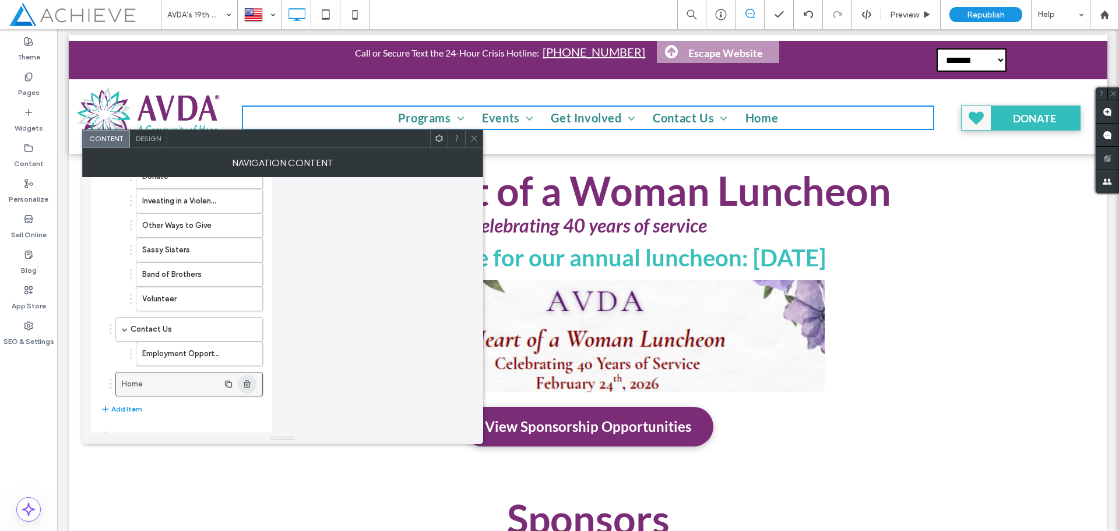
click at [250, 383] on use "button" at bounding box center [247, 384] width 7 height 8
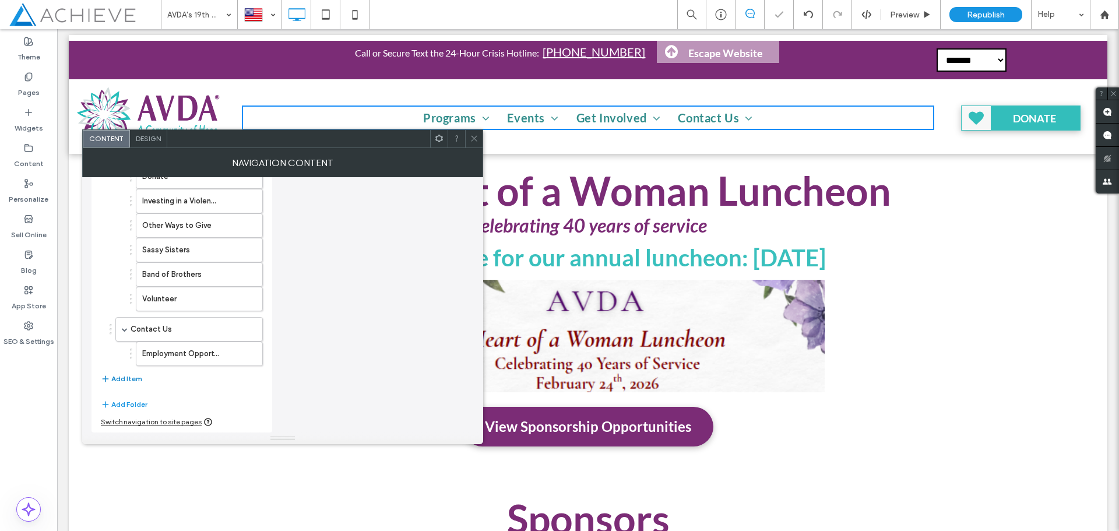
click at [107, 379] on use "button" at bounding box center [106, 378] width 6 height 6
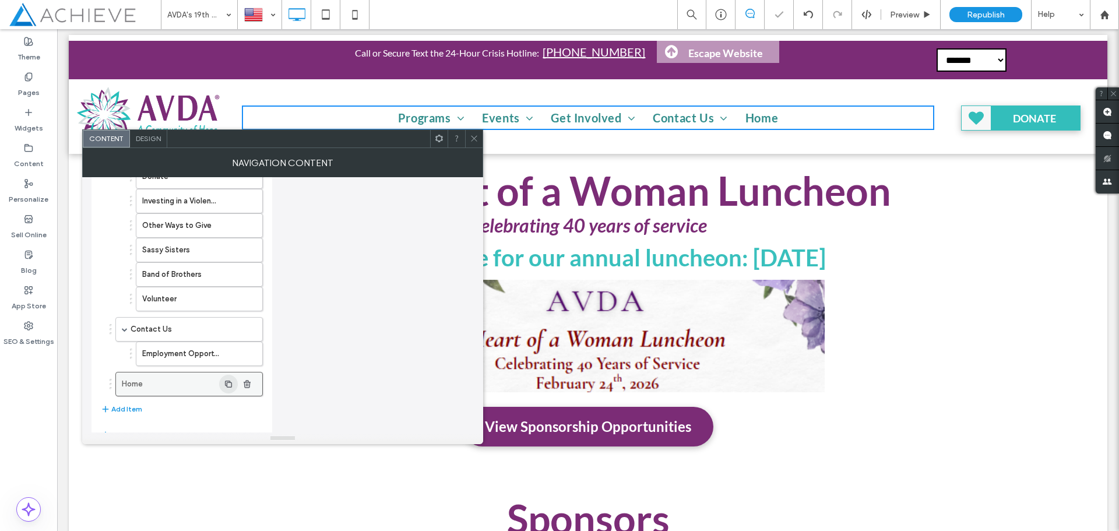
click at [227, 382] on icon "button" at bounding box center [228, 383] width 9 height 9
click at [247, 383] on icon "button" at bounding box center [246, 383] width 9 height 9
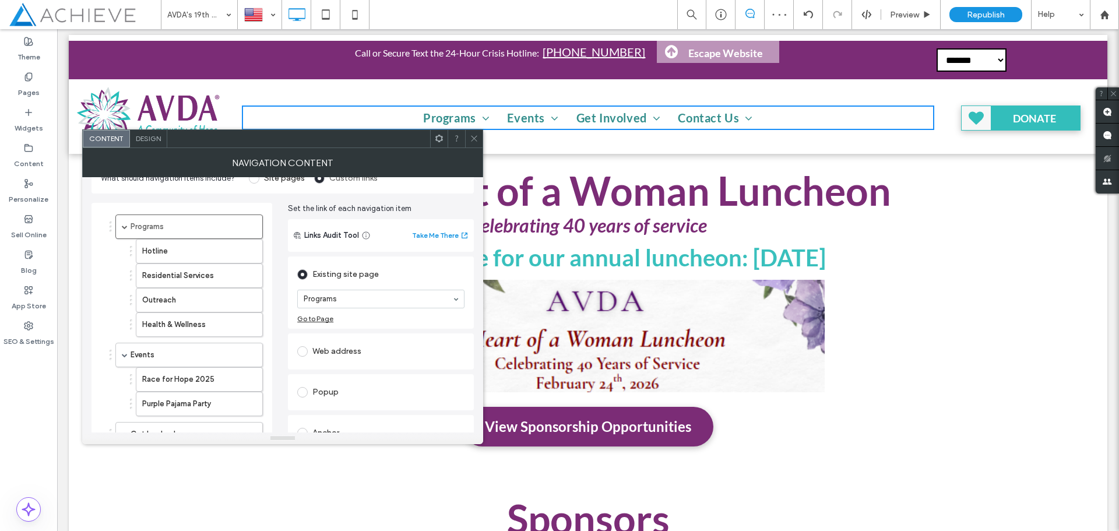
scroll to position [0, 0]
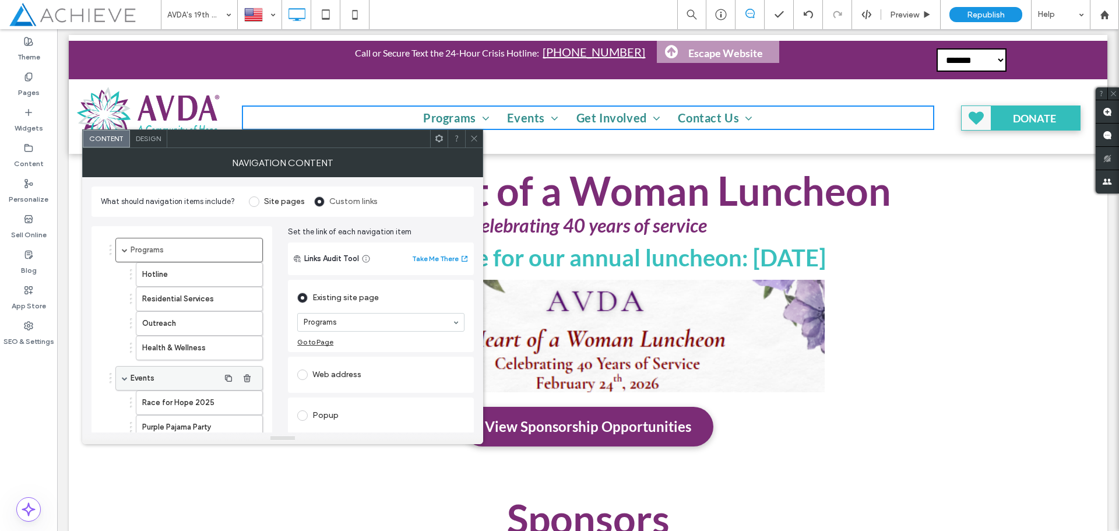
click at [161, 376] on label "Events" at bounding box center [175, 378] width 89 height 23
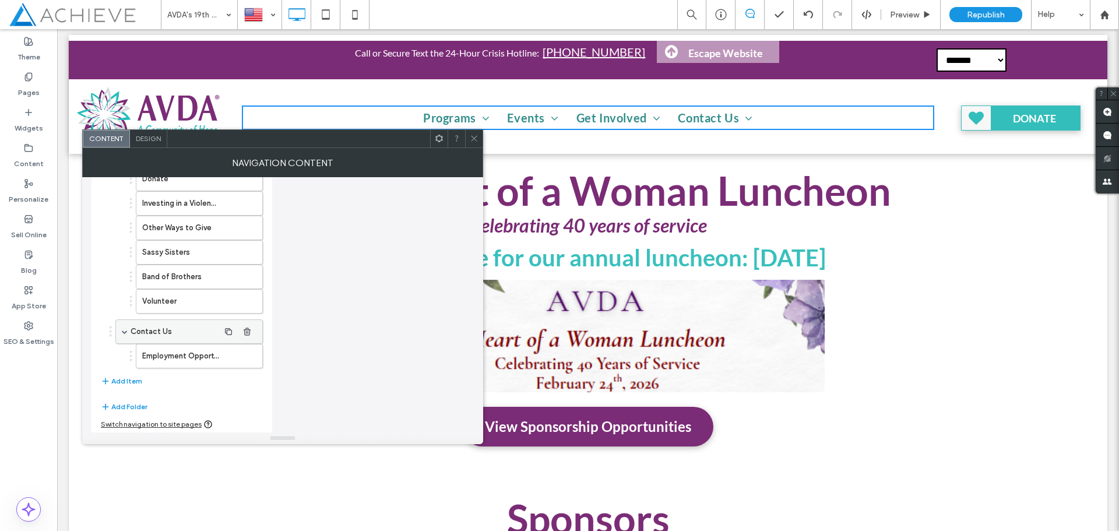
scroll to position [305, 0]
click at [476, 138] on icon at bounding box center [474, 138] width 9 height 9
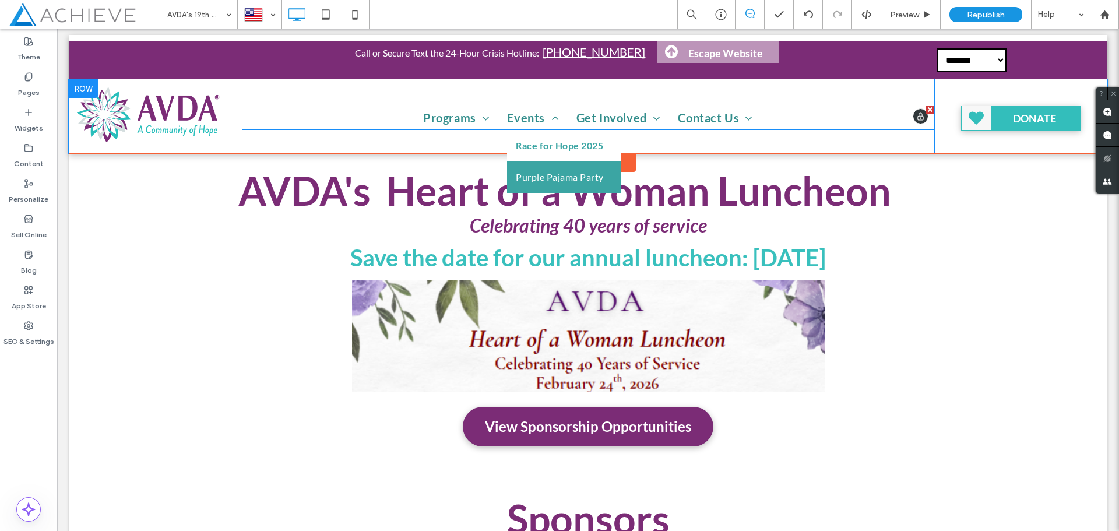
click at [529, 127] on span "Events" at bounding box center [532, 117] width 51 height 24
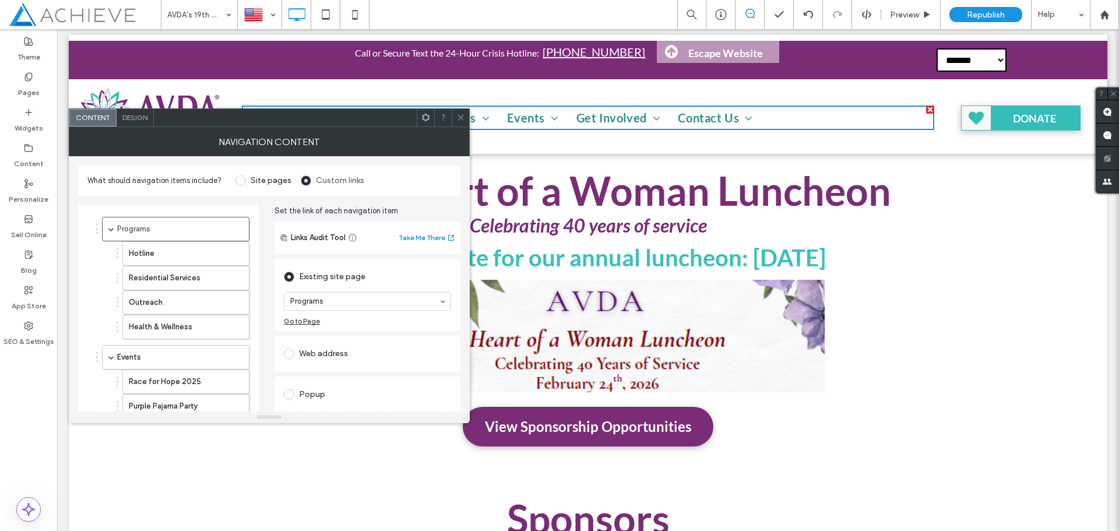
click at [460, 118] on use at bounding box center [460, 118] width 6 height 6
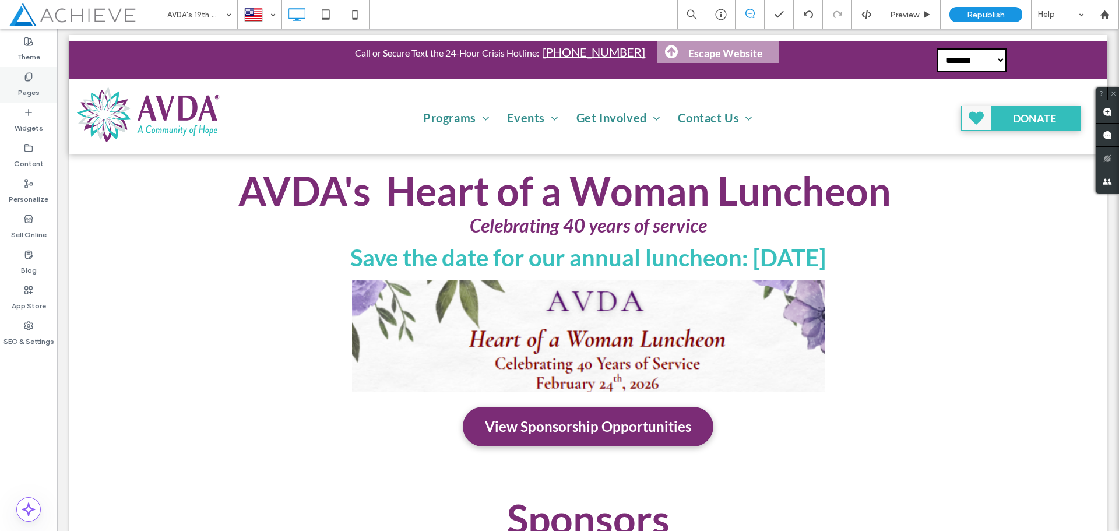
click at [24, 84] on label "Pages" at bounding box center [29, 90] width 22 height 16
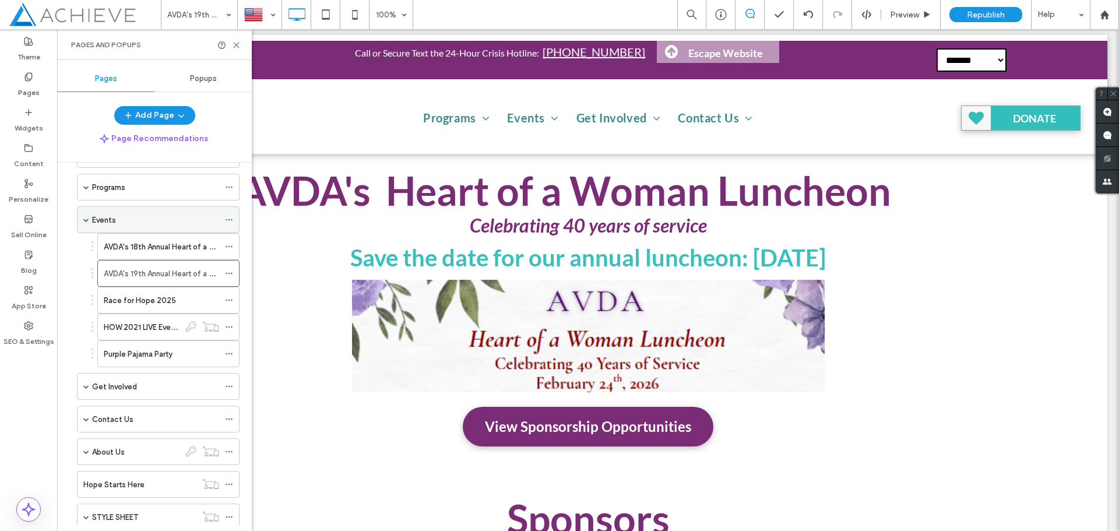
scroll to position [58, 0]
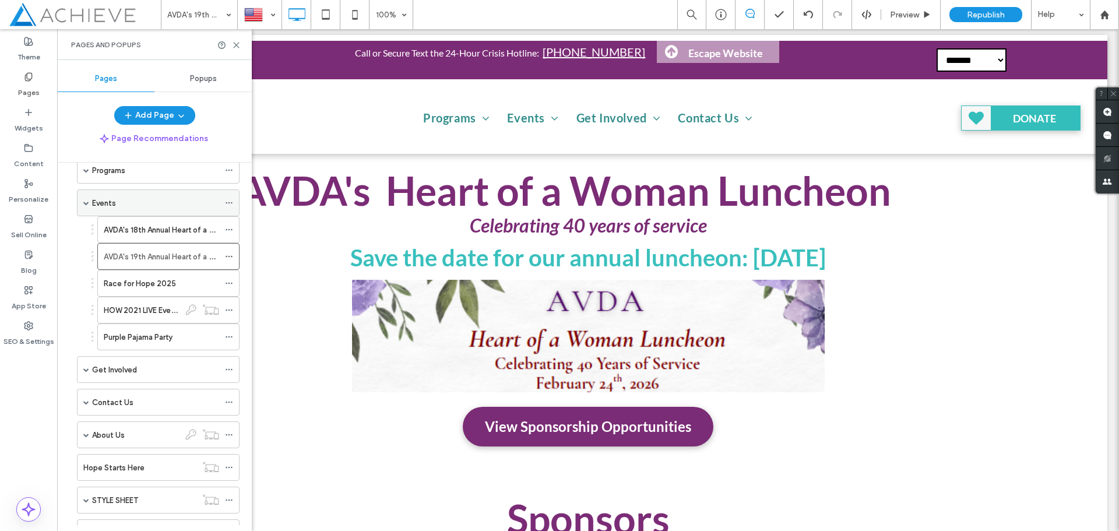
click at [113, 205] on label "Events" at bounding box center [104, 203] width 24 height 20
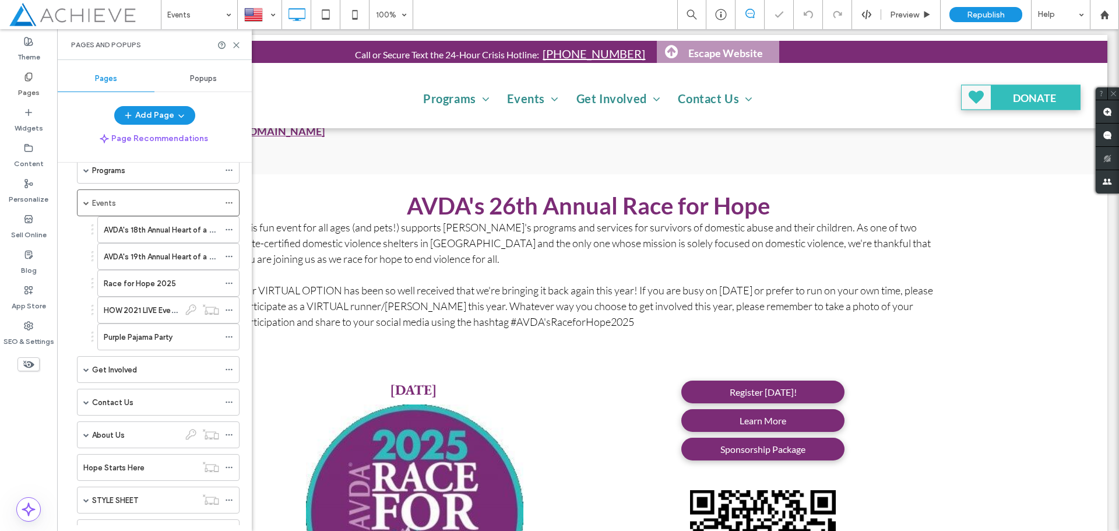
scroll to position [324, 0]
click at [37, 115] on div "Widgets" at bounding box center [28, 121] width 57 height 36
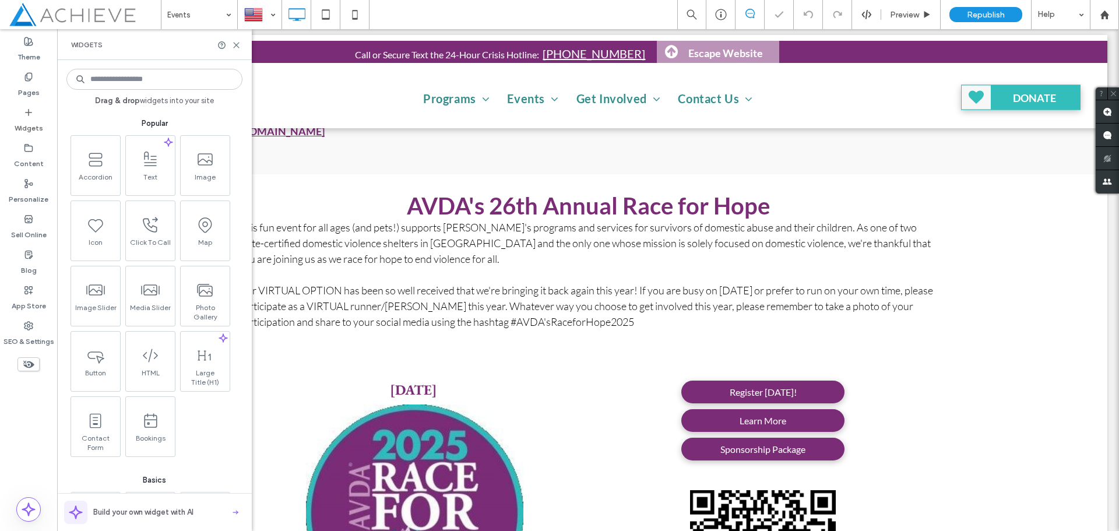
type input "**********"
click at [137, 84] on input at bounding box center [154, 79] width 176 height 21
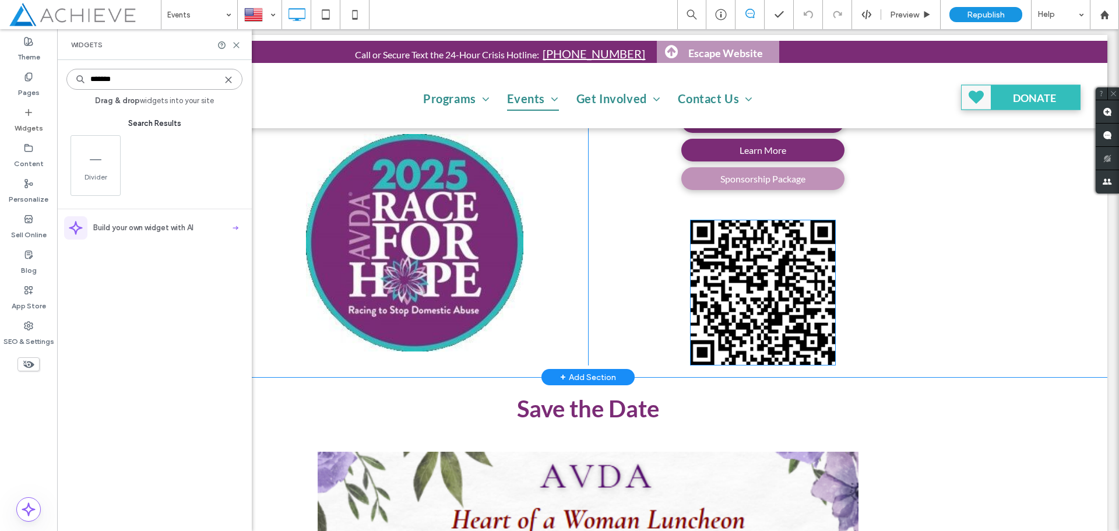
scroll to position [615, 0]
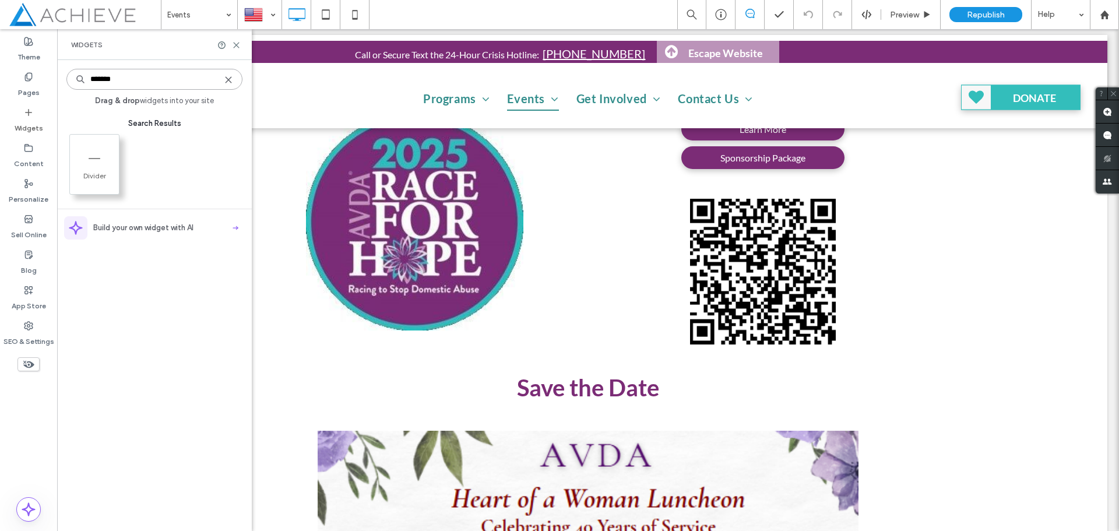
type input "*******"
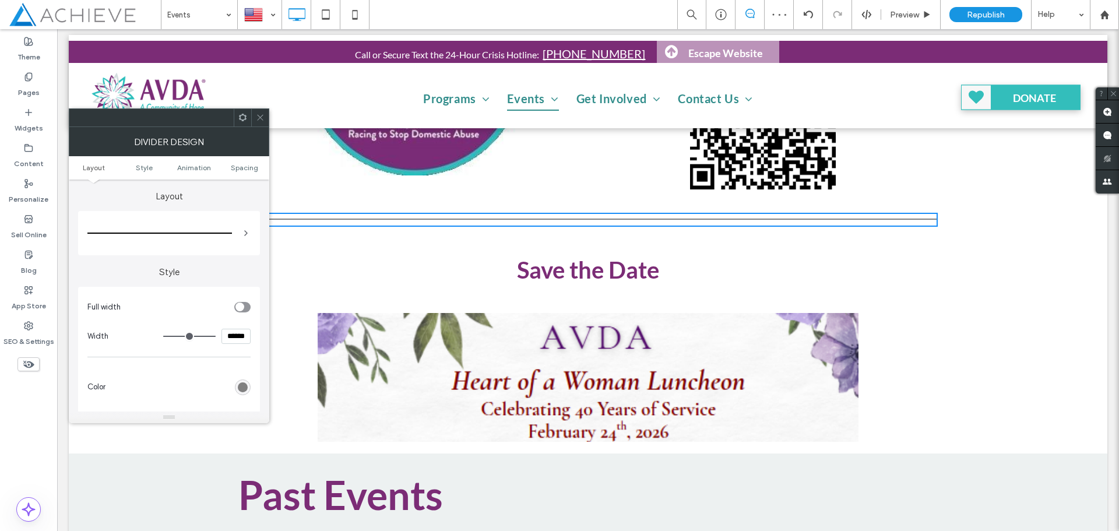
scroll to position [907, 0]
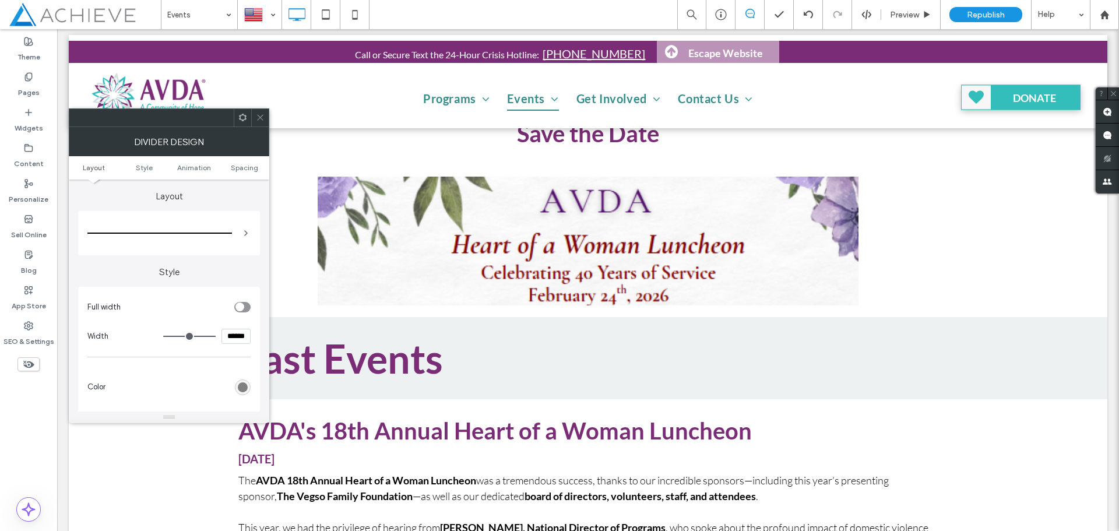
click at [262, 120] on icon at bounding box center [260, 117] width 9 height 9
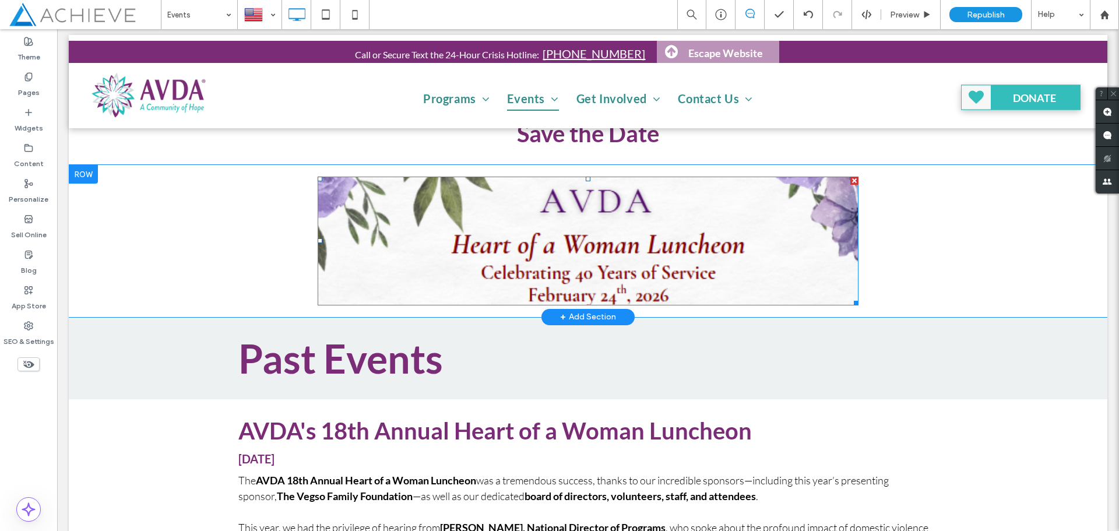
click at [526, 294] on img at bounding box center [588, 241] width 541 height 129
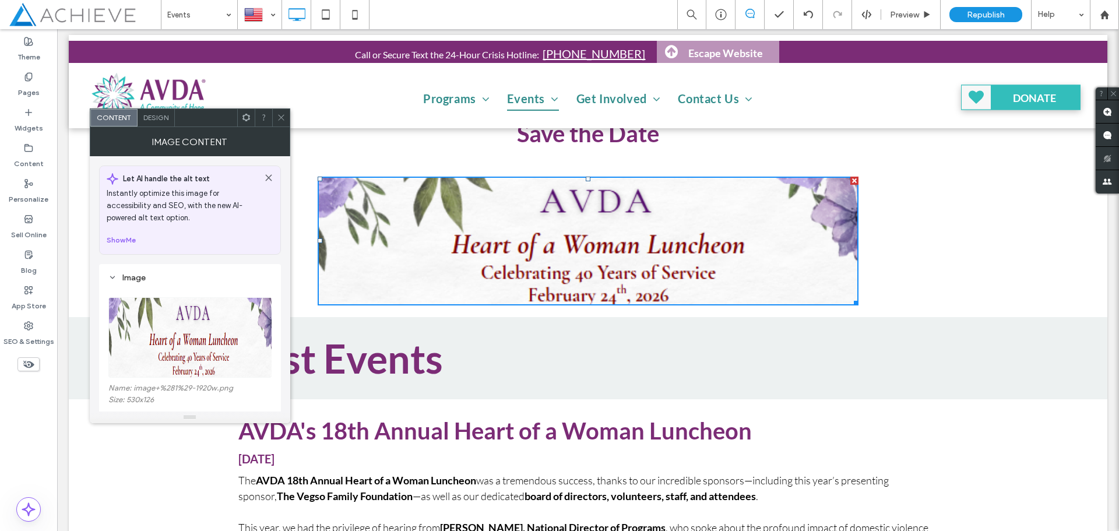
click at [282, 119] on icon at bounding box center [281, 117] width 9 height 9
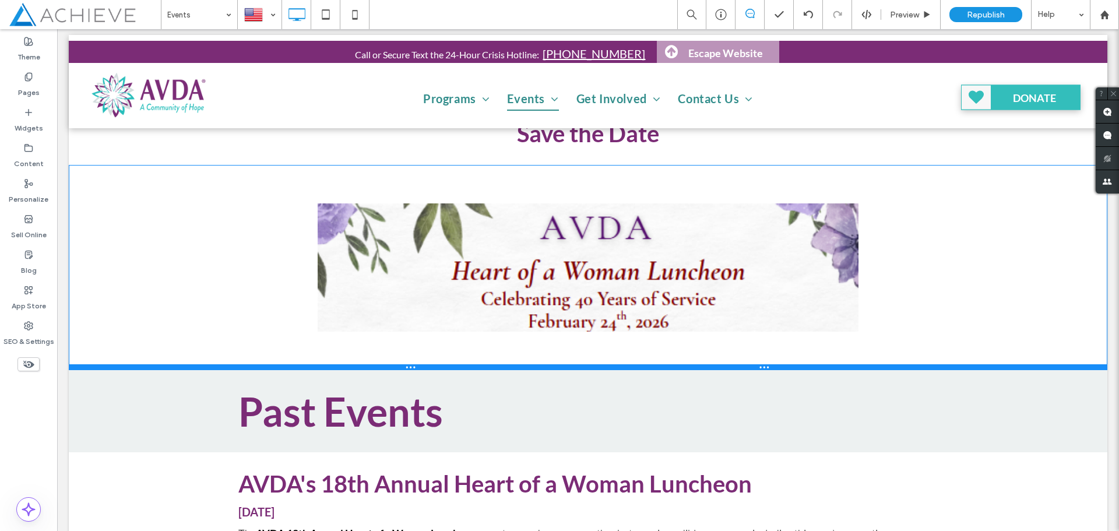
drag, startPoint x: 523, startPoint y: 315, endPoint x: 524, endPoint y: 368, distance: 53.0
click at [524, 368] on div at bounding box center [588, 367] width 1038 height 6
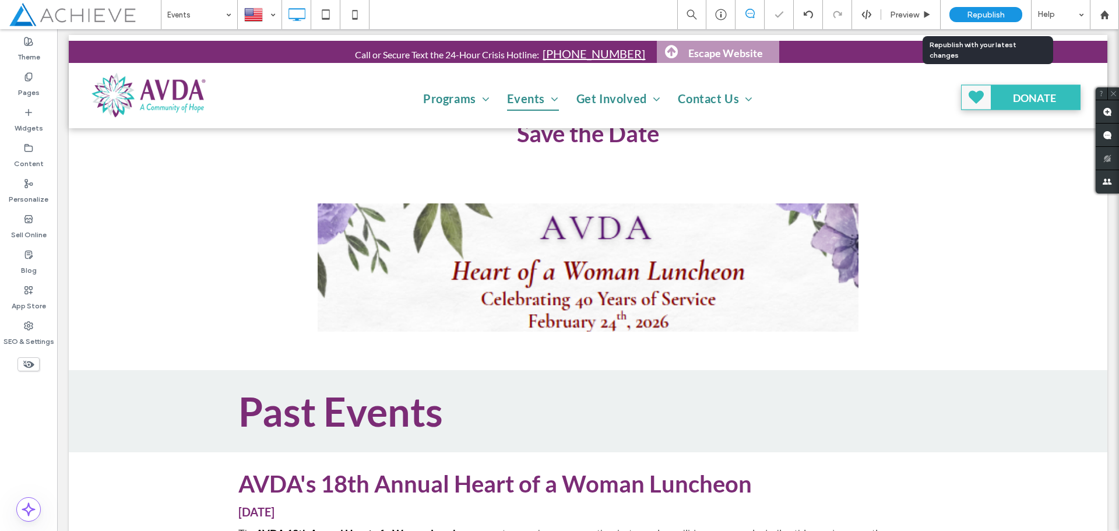
click at [979, 15] on span "Republish" at bounding box center [986, 15] width 38 height 10
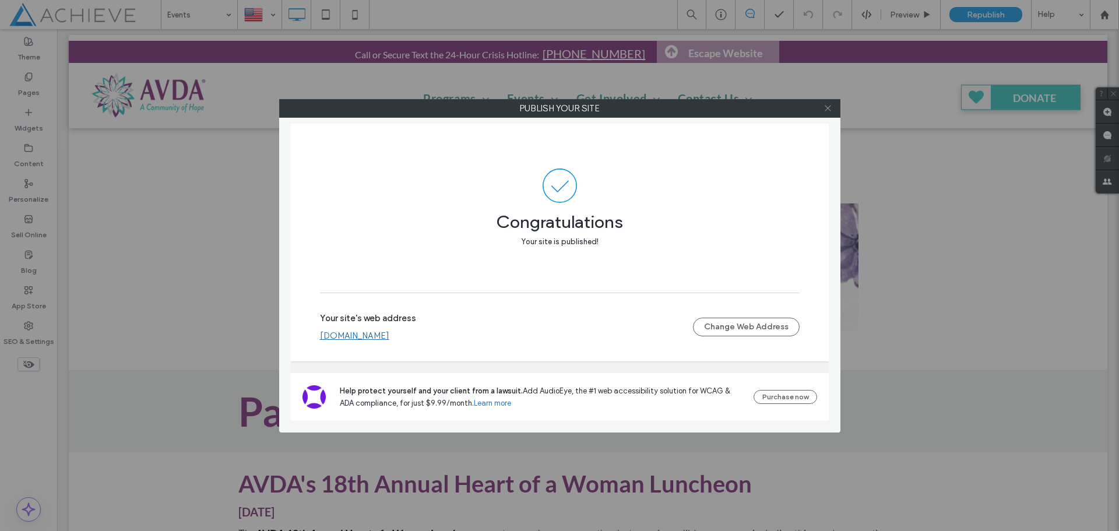
click at [829, 107] on use at bounding box center [828, 108] width 6 height 6
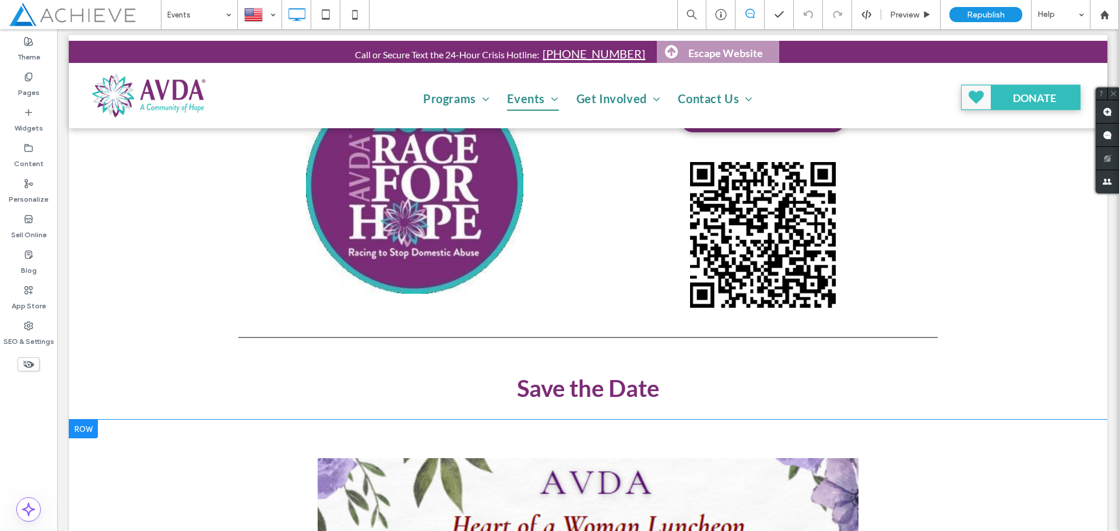
scroll to position [615, 0]
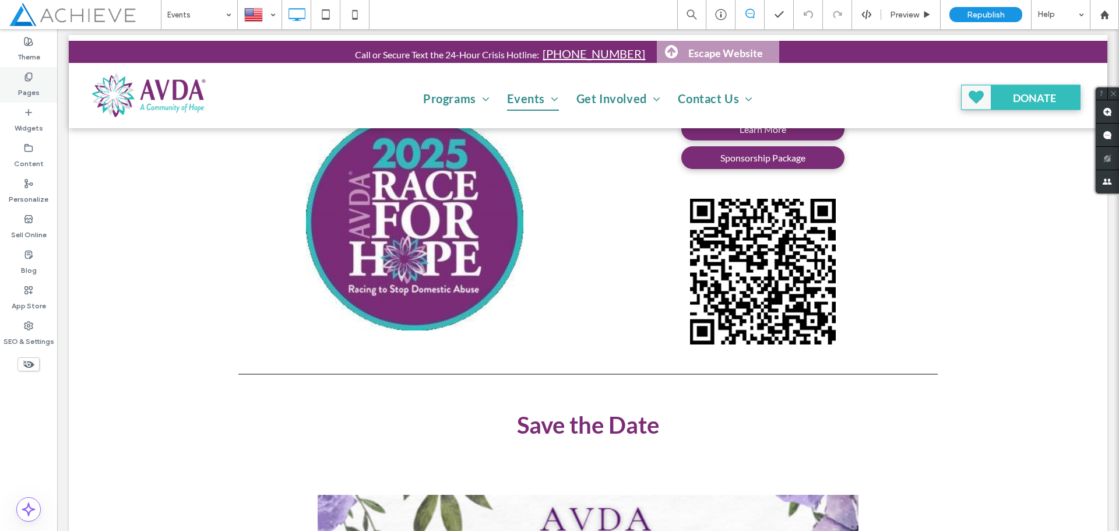
click at [29, 75] on icon at bounding box center [28, 76] width 9 height 9
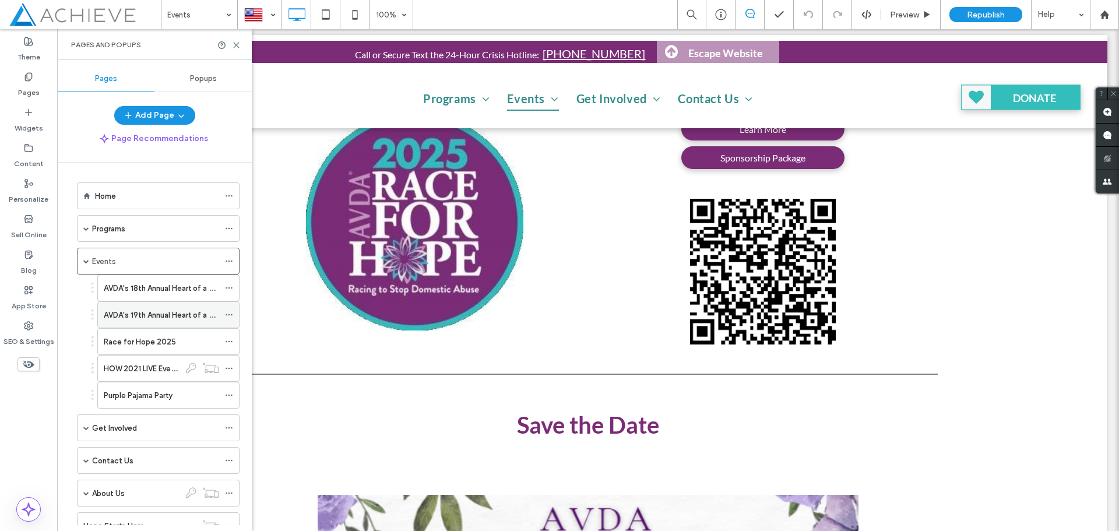
click at [158, 316] on label "AVDA's 19th Annual Heart of a Woman Luncheon" at bounding box center [187, 315] width 166 height 20
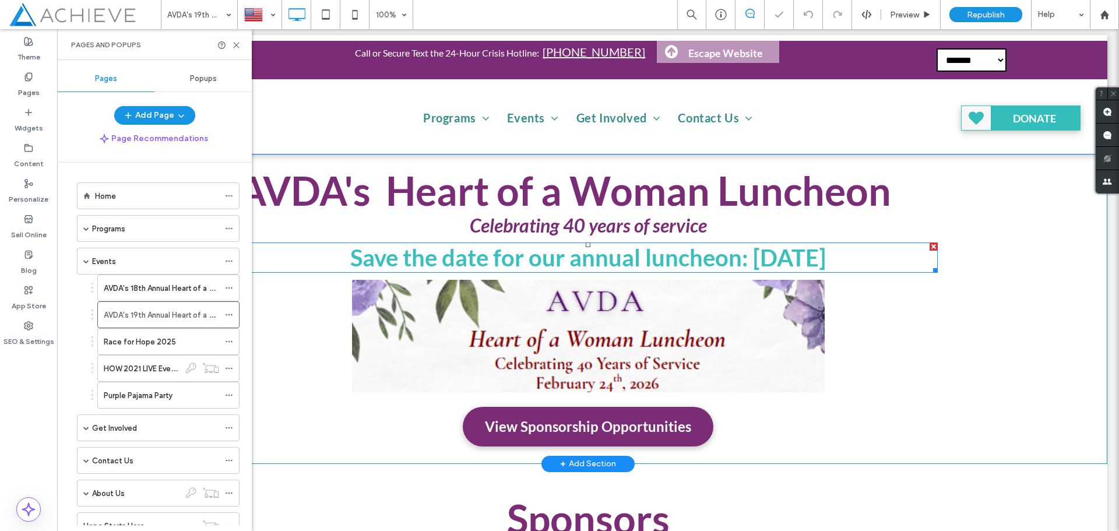
type input "**********"
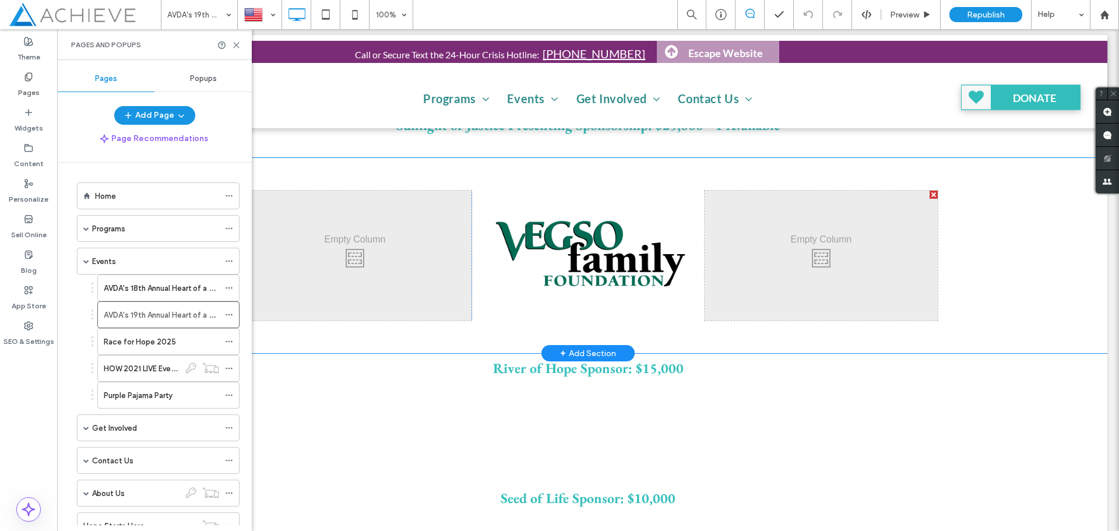
scroll to position [58, 0]
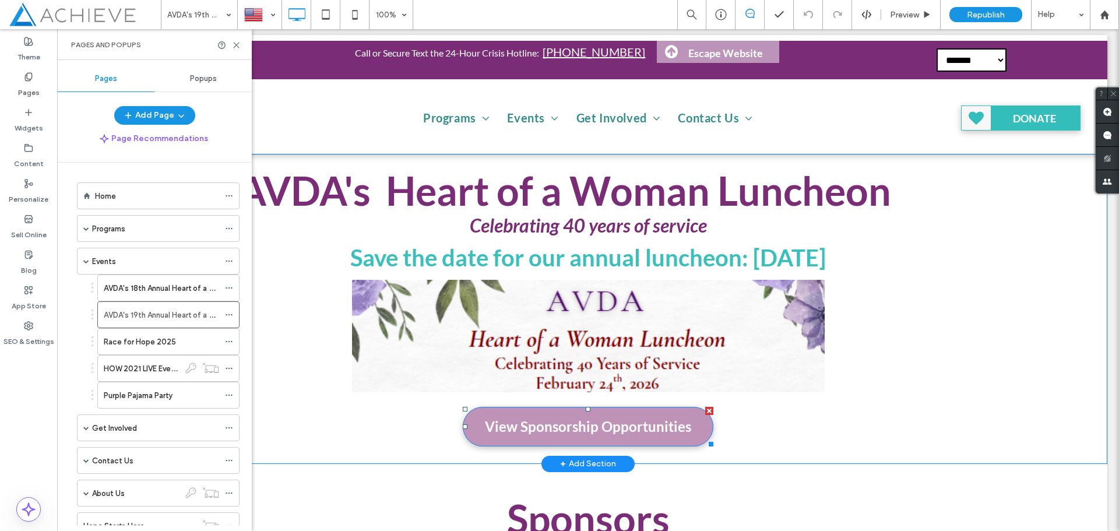
click at [705, 411] on div at bounding box center [709, 411] width 8 height 8
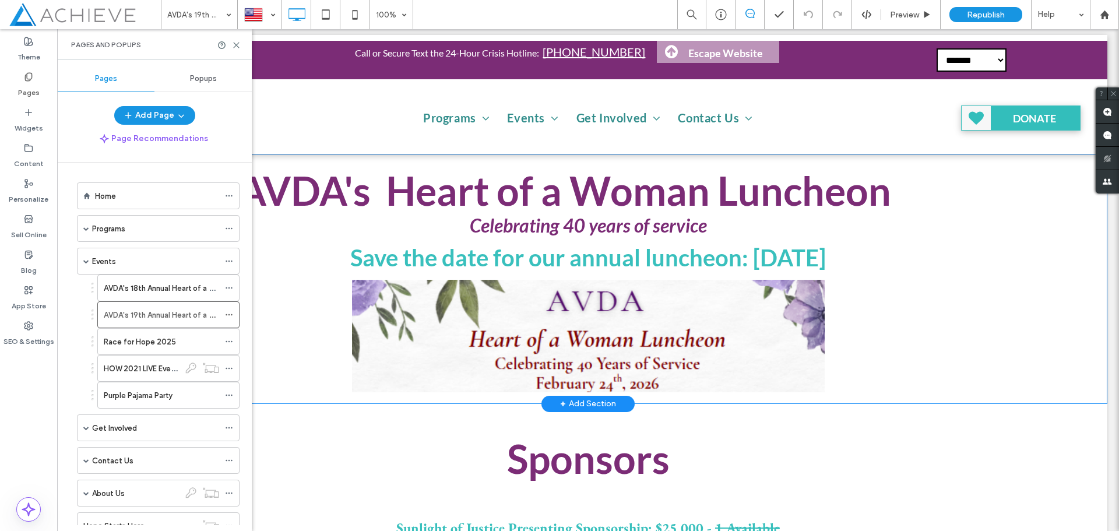
click at [0, 0] on div at bounding box center [0, 0] width 0 height 0
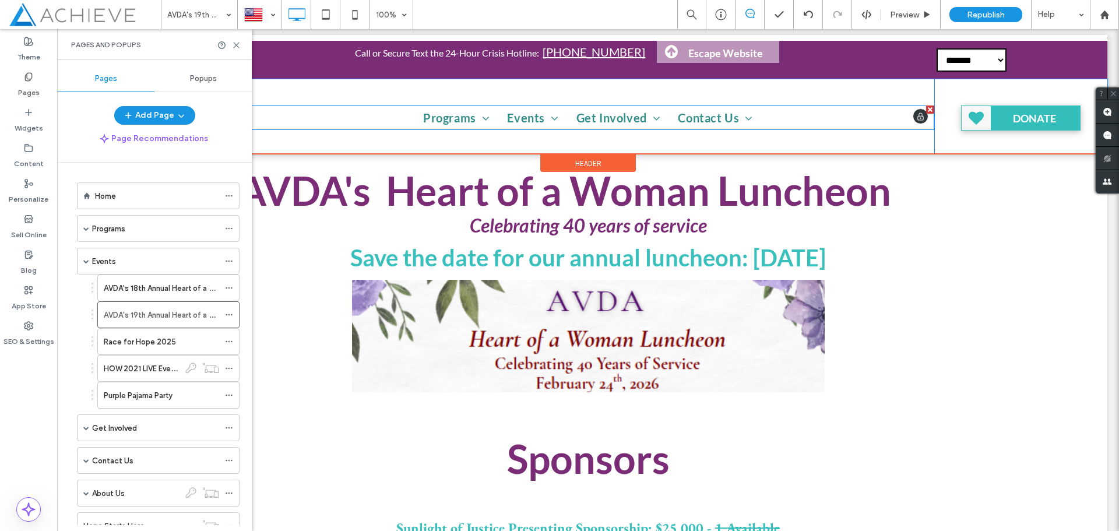
click at [915, 117] on icon at bounding box center [920, 116] width 10 height 9
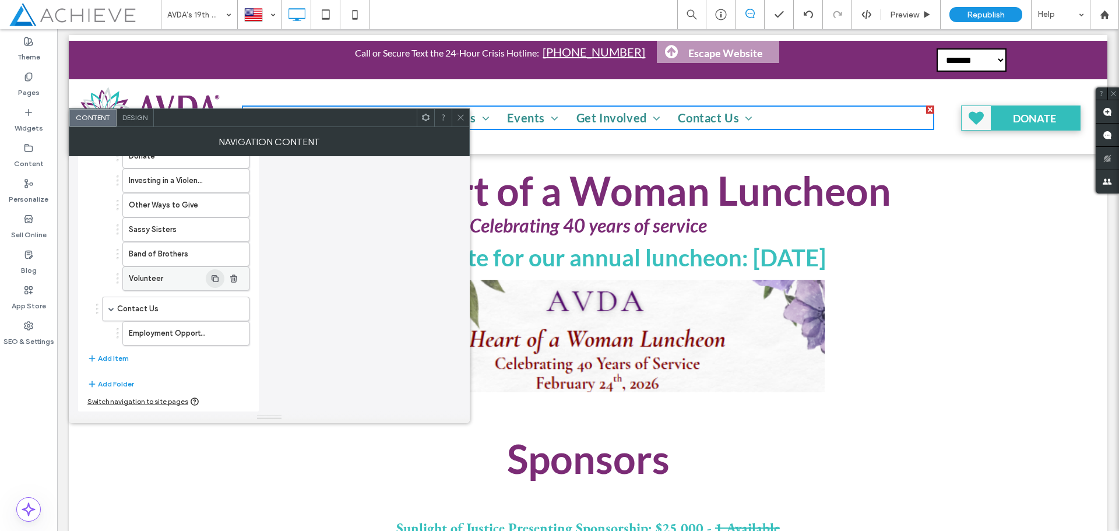
scroll to position [305, 0]
click at [95, 357] on icon "button" at bounding box center [91, 357] width 9 height 9
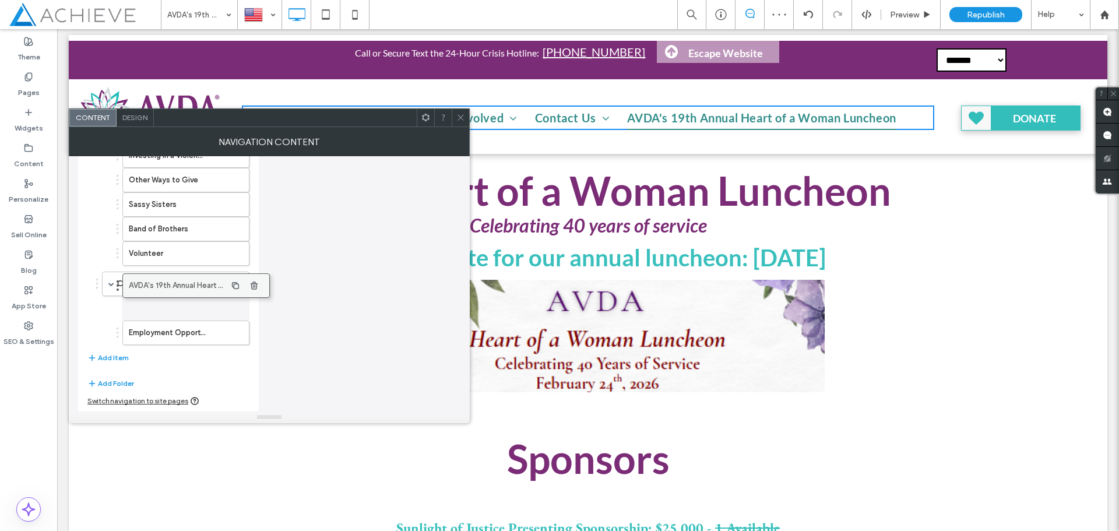
scroll to position [330, 0]
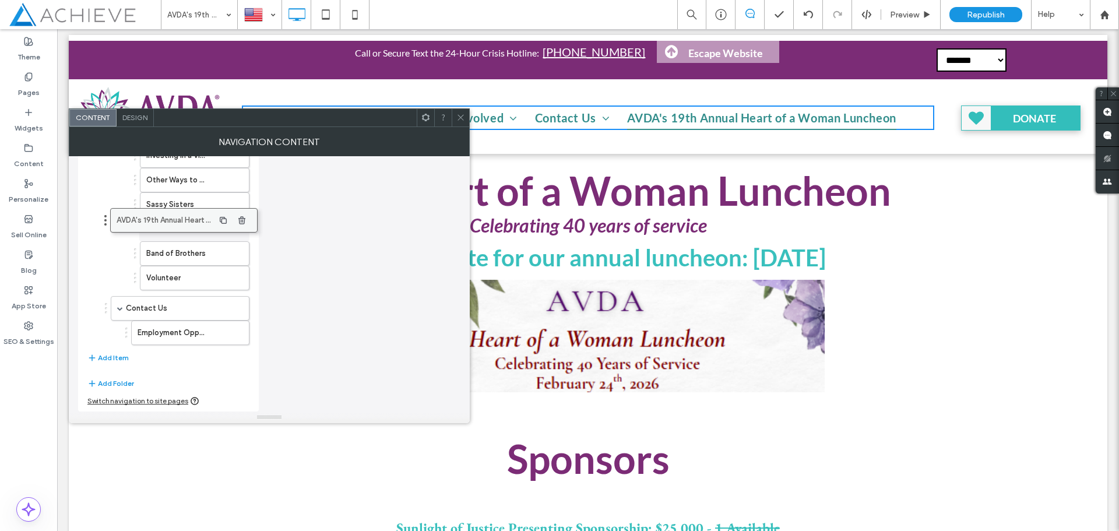
drag, startPoint x: 164, startPoint y: 333, endPoint x: 172, endPoint y: 221, distance: 112.8
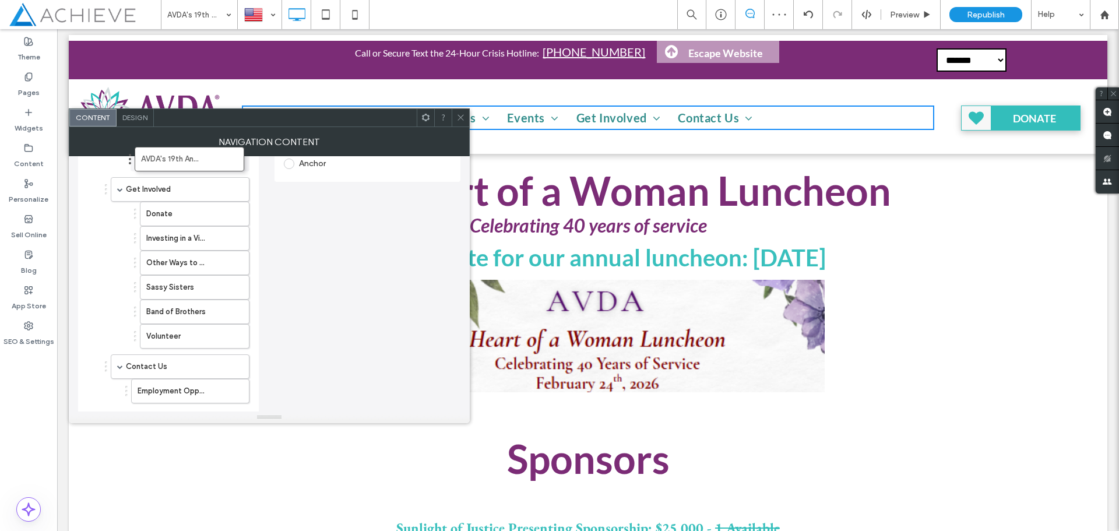
scroll to position [296, 0]
drag, startPoint x: 164, startPoint y: 281, endPoint x: 159, endPoint y: 147, distance: 134.1
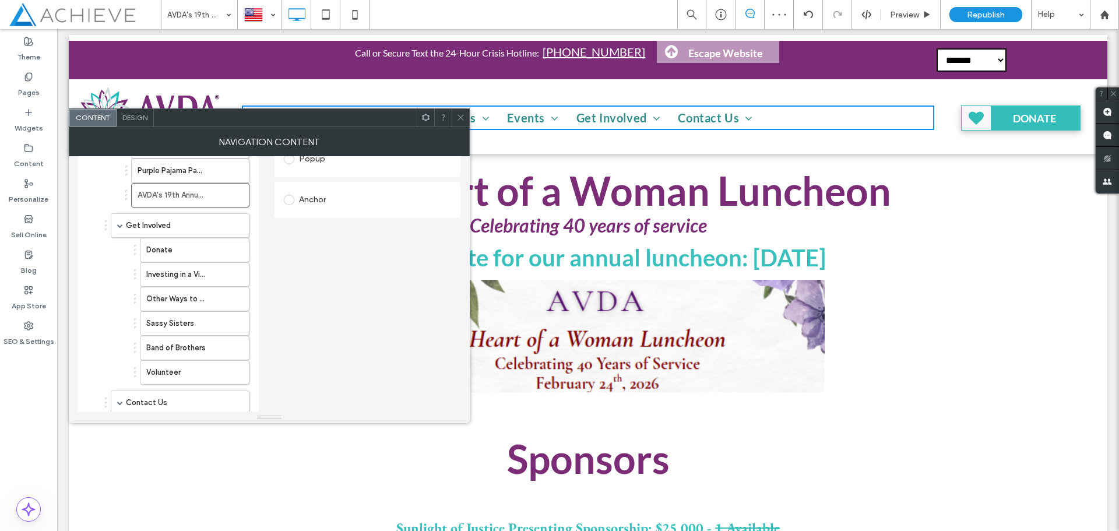
scroll to position [121, 0]
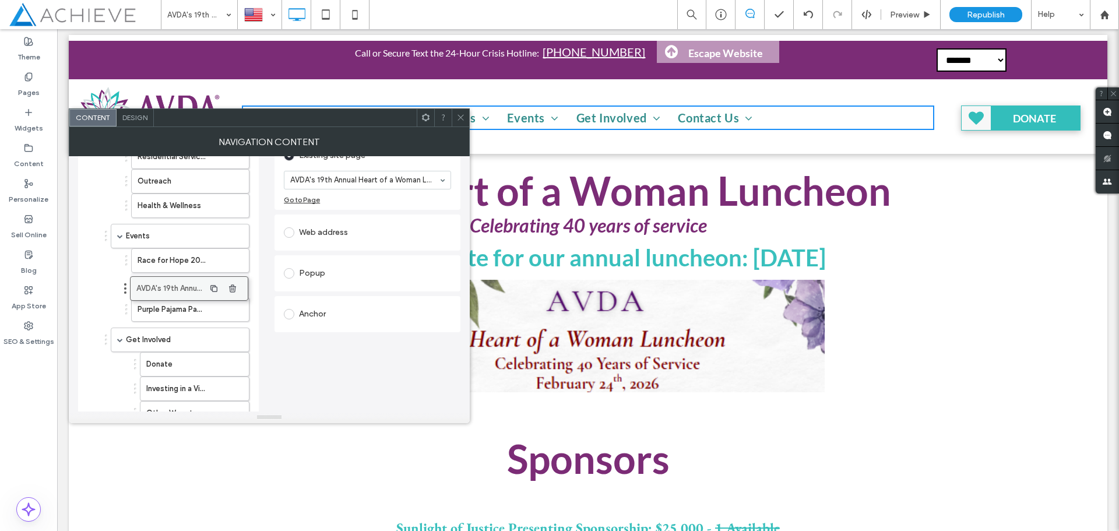
drag, startPoint x: 170, startPoint y: 312, endPoint x: 168, endPoint y: 286, distance: 26.8
drag, startPoint x: 176, startPoint y: 287, endPoint x: 177, endPoint y: 306, distance: 18.7
drag, startPoint x: 461, startPoint y: 118, endPoint x: 468, endPoint y: 114, distance: 8.4
click at [461, 118] on icon at bounding box center [460, 117] width 9 height 9
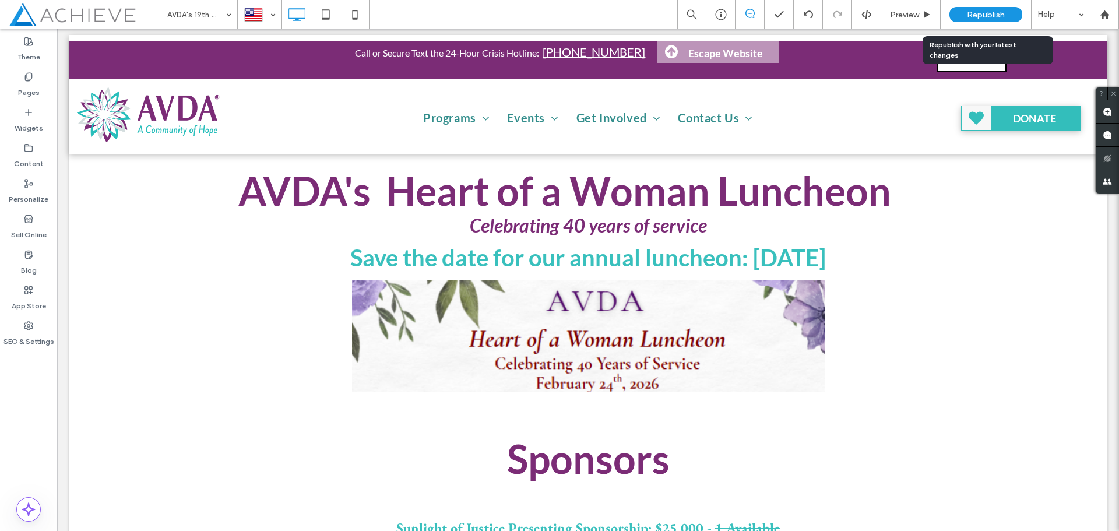
click at [993, 19] on span "Republish" at bounding box center [986, 15] width 38 height 10
